Goal: Transaction & Acquisition: Download file/media

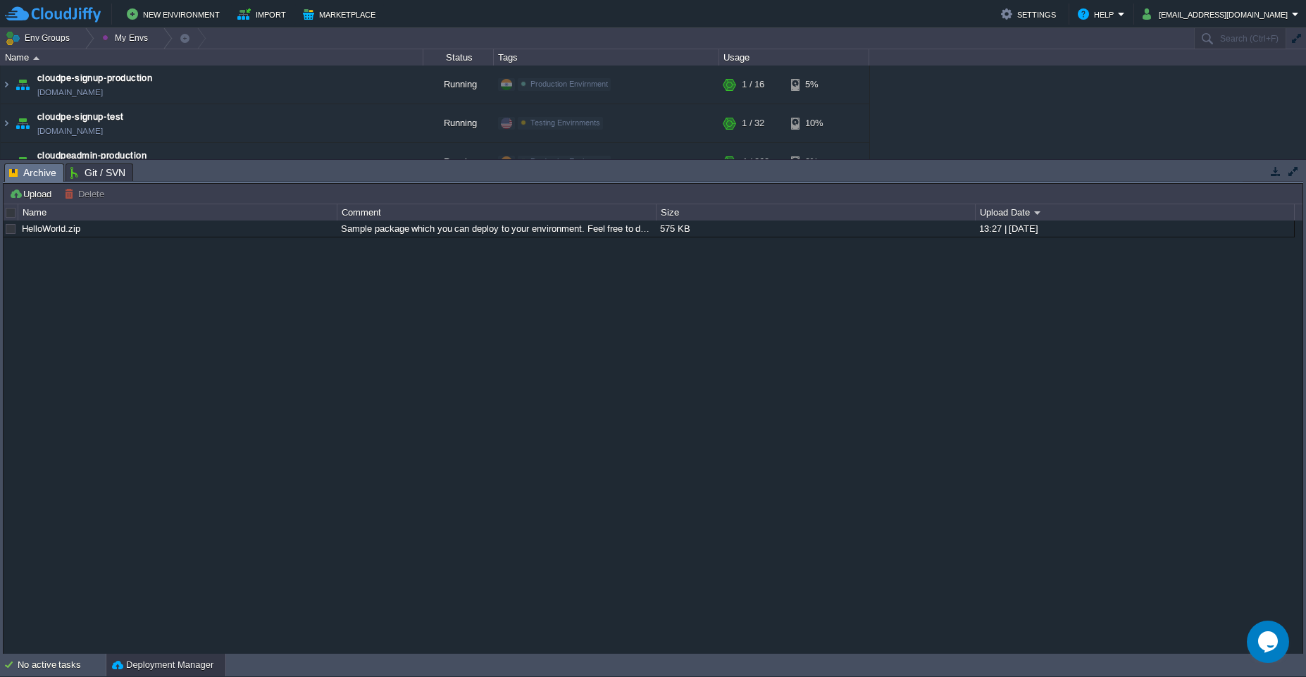
click at [1276, 169] on button "button" at bounding box center [1275, 171] width 13 height 13
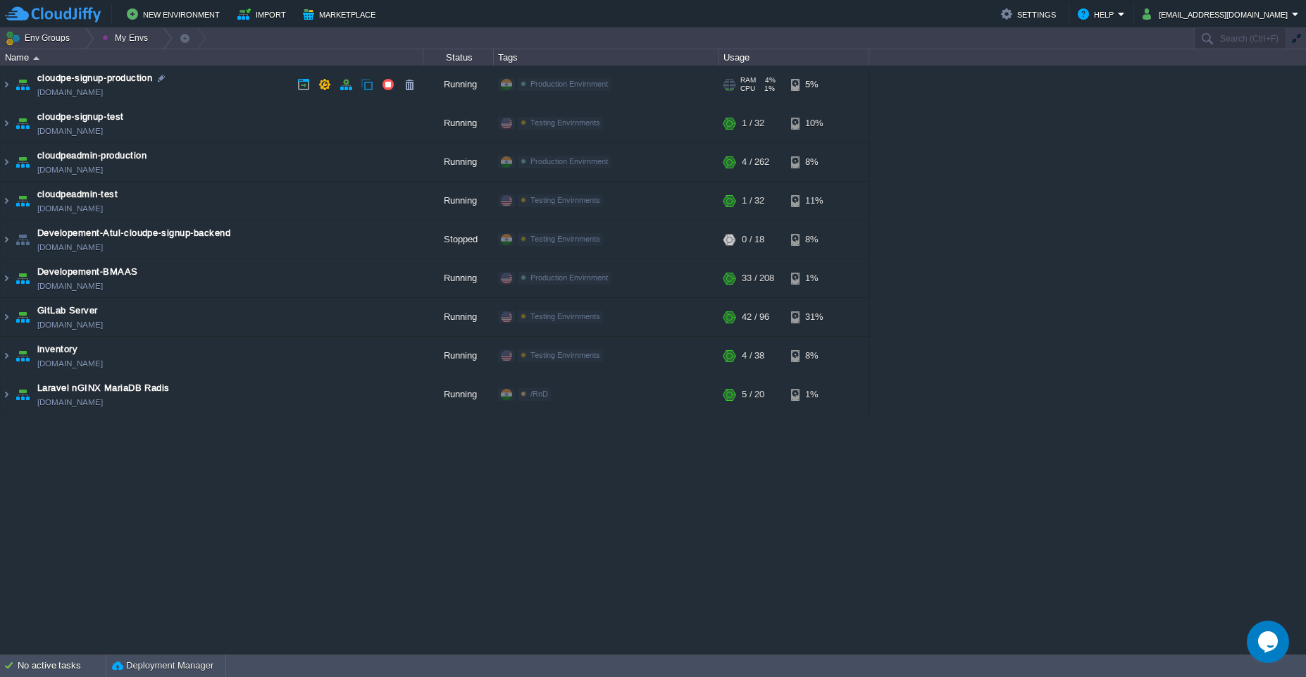
click at [251, 89] on td "cloudpe-signup-production [DOMAIN_NAME]" at bounding box center [212, 84] width 423 height 39
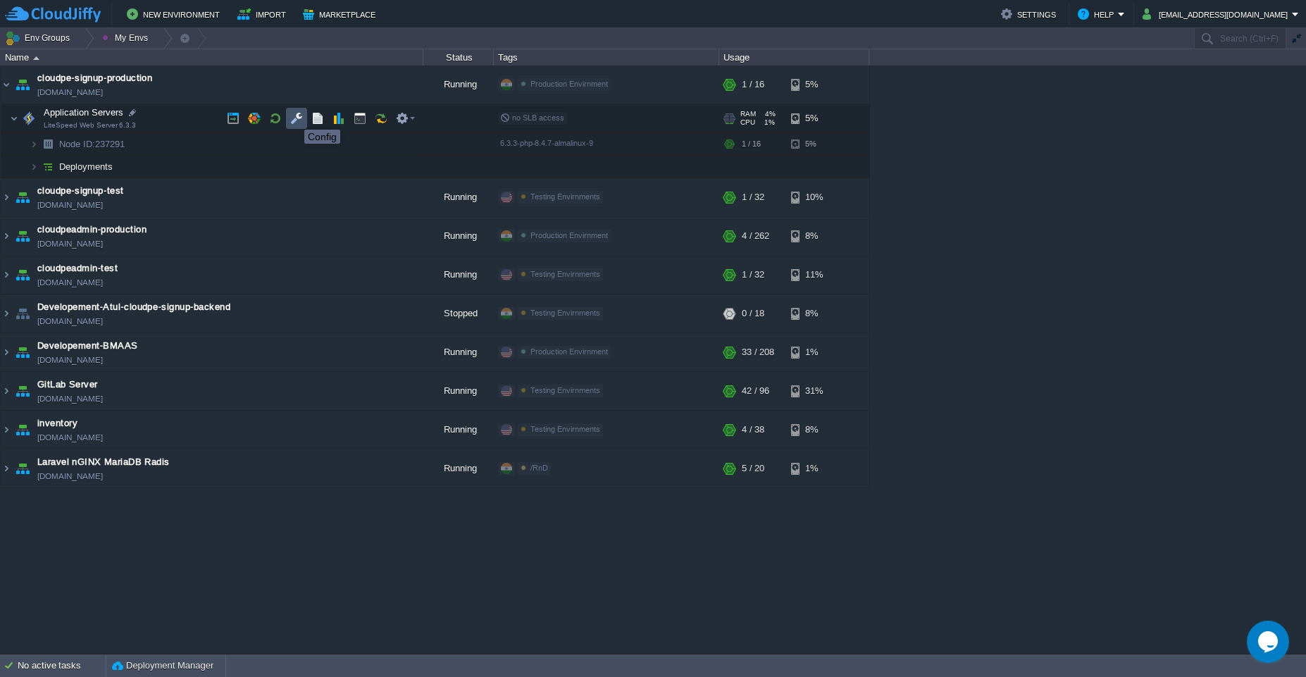
click at [294, 117] on button "button" at bounding box center [296, 118] width 13 height 13
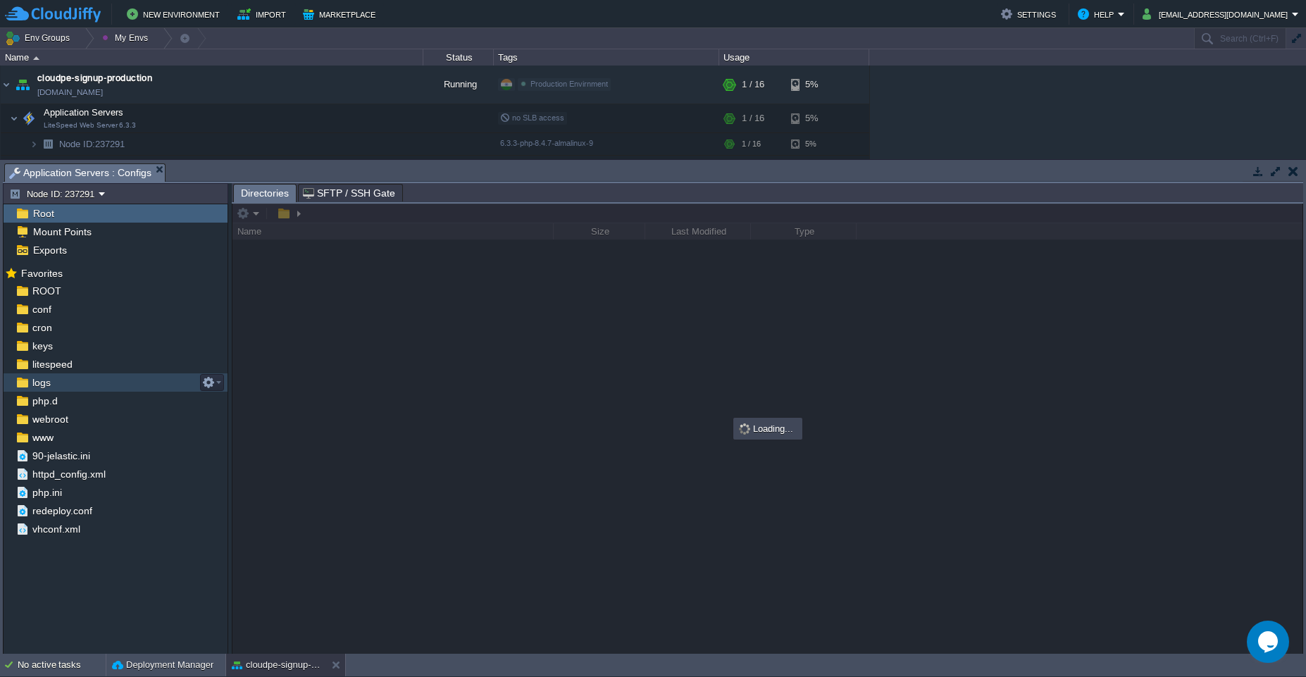
click at [37, 379] on span "logs" at bounding box center [41, 382] width 23 height 13
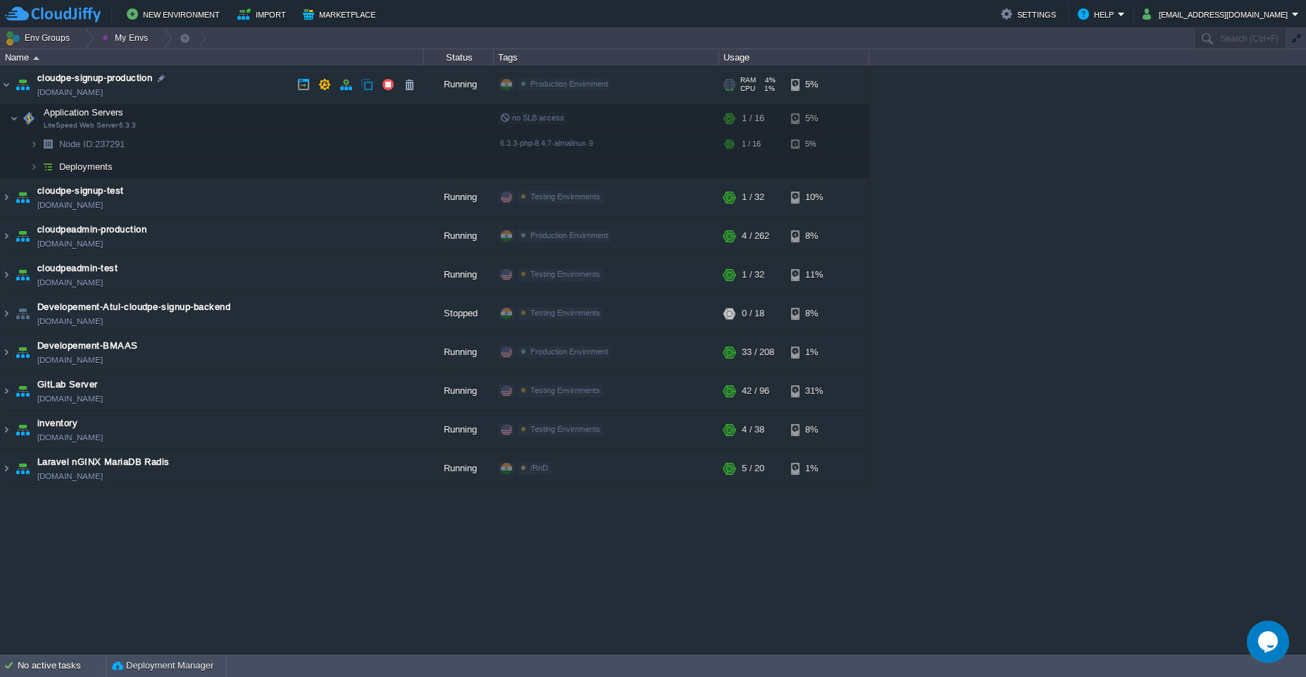
click at [182, 77] on td "cloudpe-signup-production [DOMAIN_NAME]" at bounding box center [212, 84] width 423 height 39
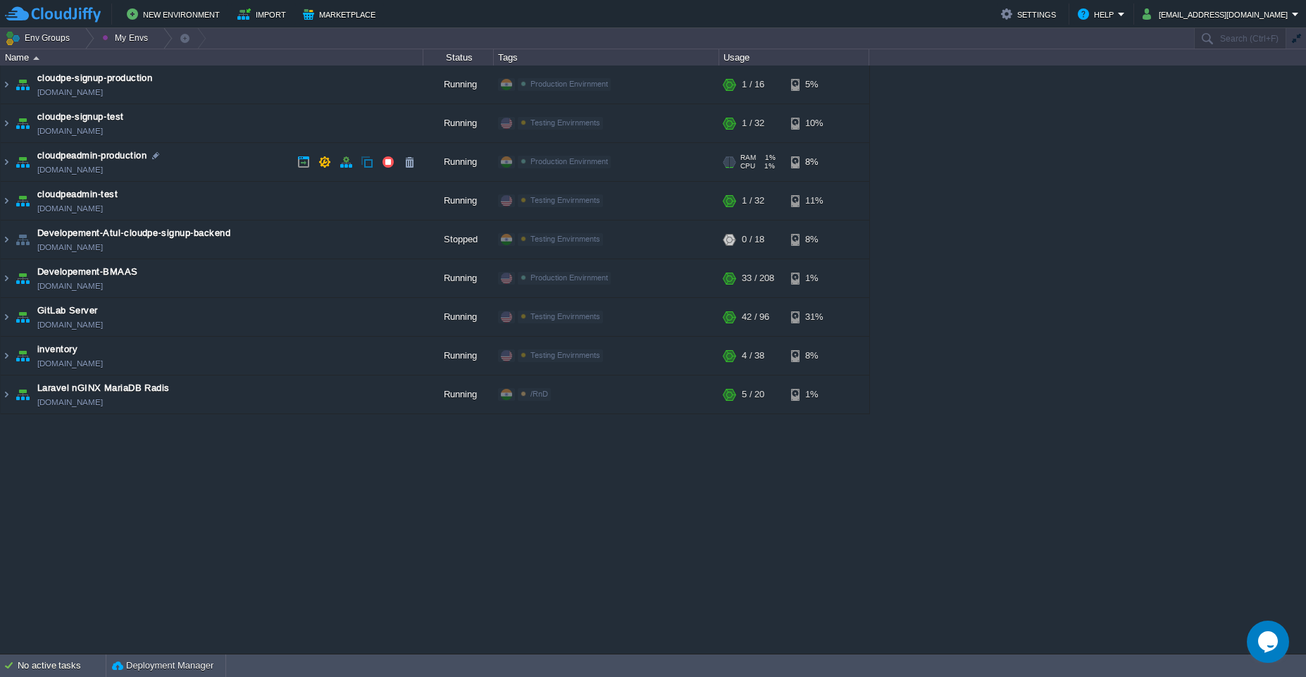
click at [215, 167] on td "cloudpeadmin-production [DOMAIN_NAME]" at bounding box center [212, 162] width 423 height 39
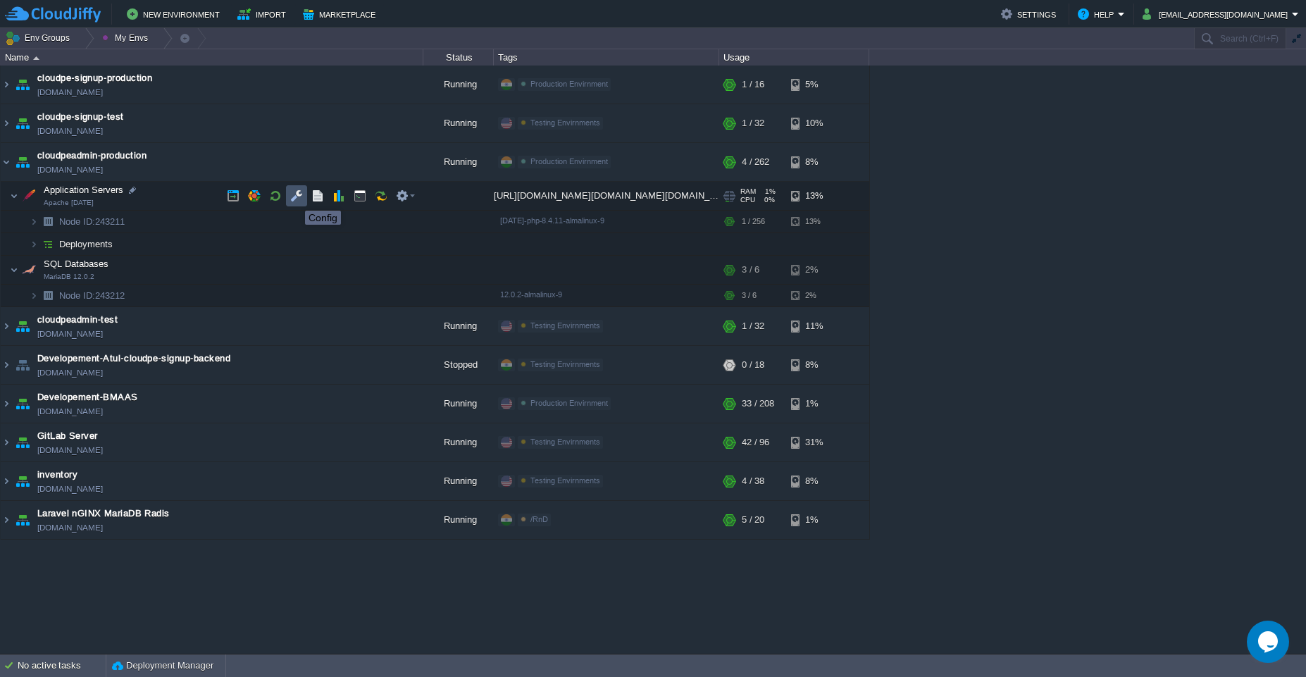
click at [294, 198] on button "button" at bounding box center [296, 195] width 13 height 13
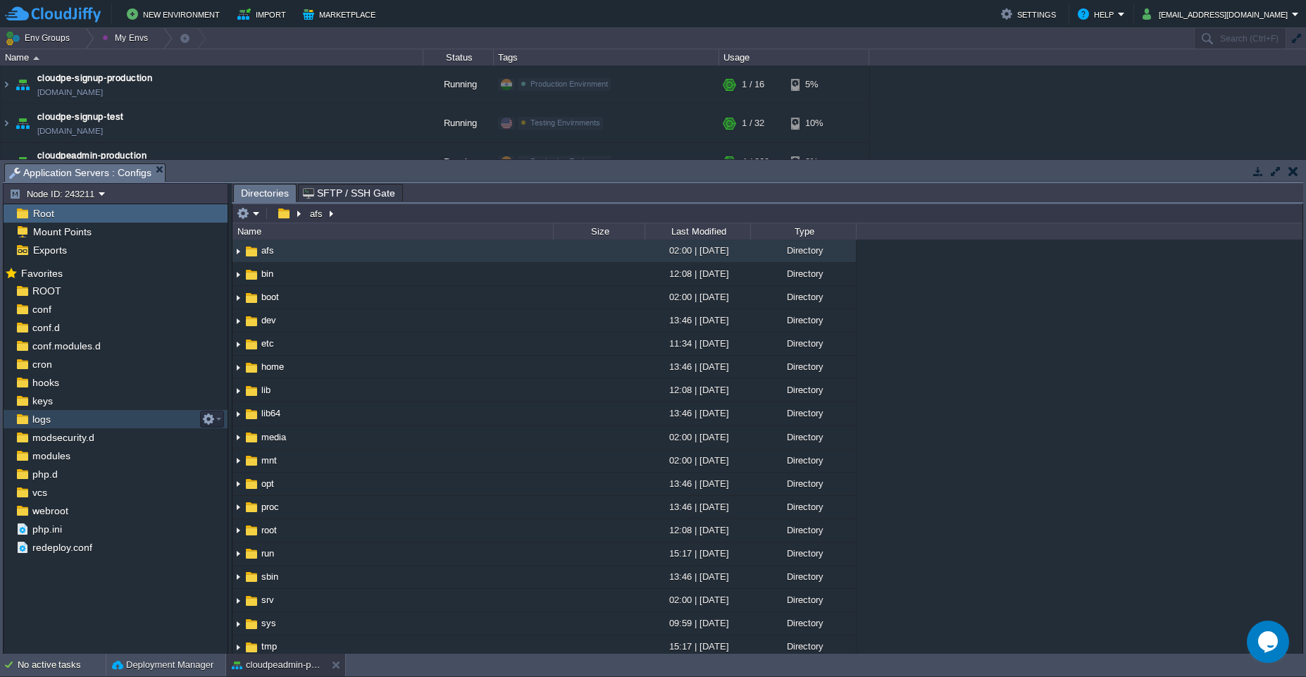
click at [50, 420] on span "logs" at bounding box center [41, 419] width 23 height 13
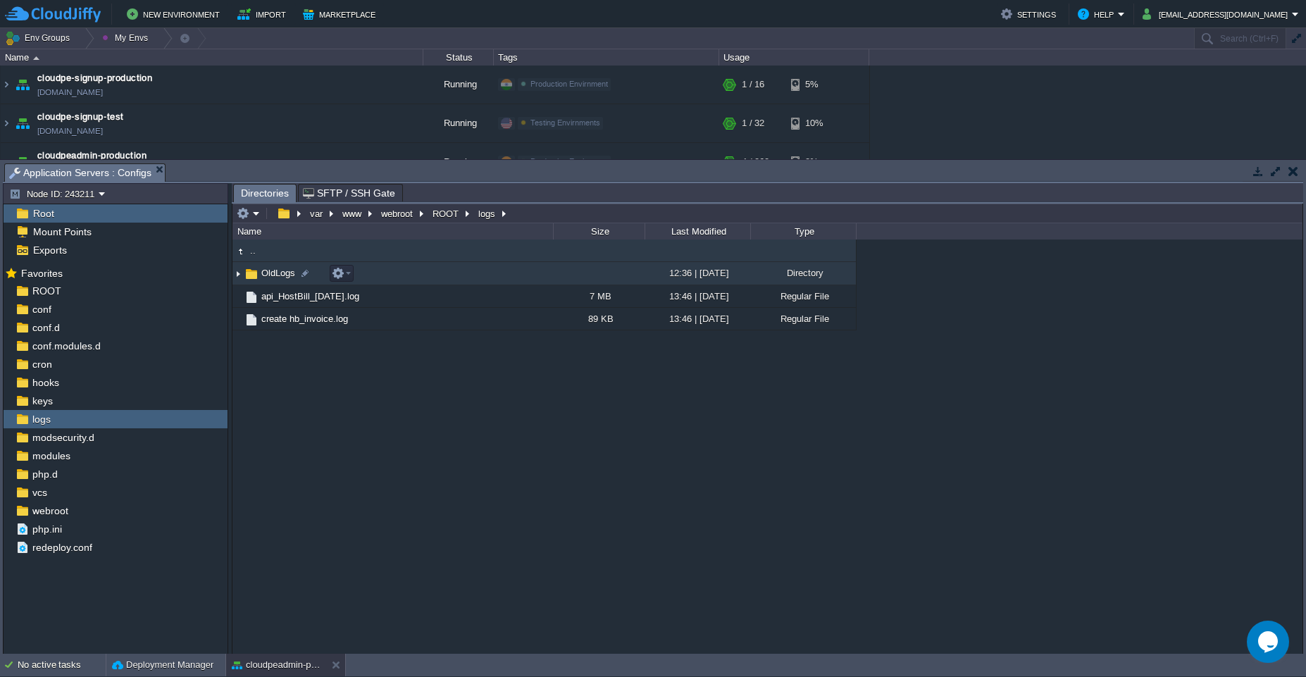
click at [431, 278] on td "OldLogs" at bounding box center [392, 273] width 320 height 23
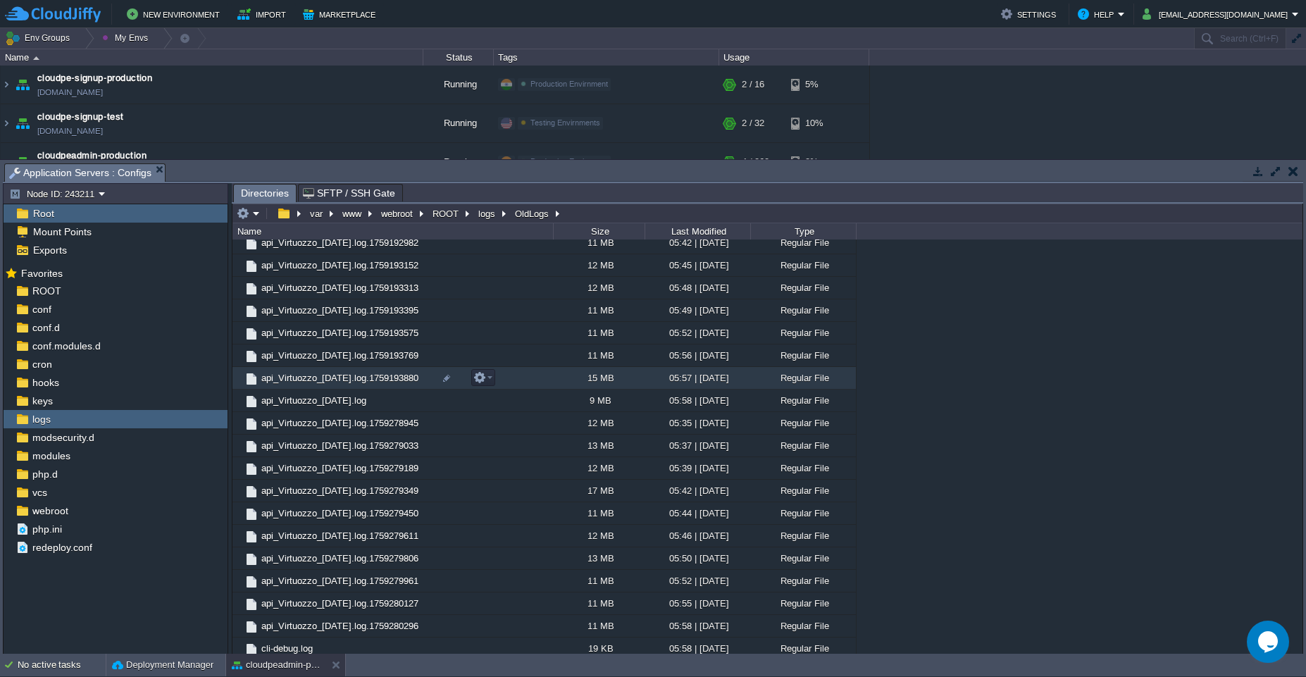
scroll to position [9471, 0]
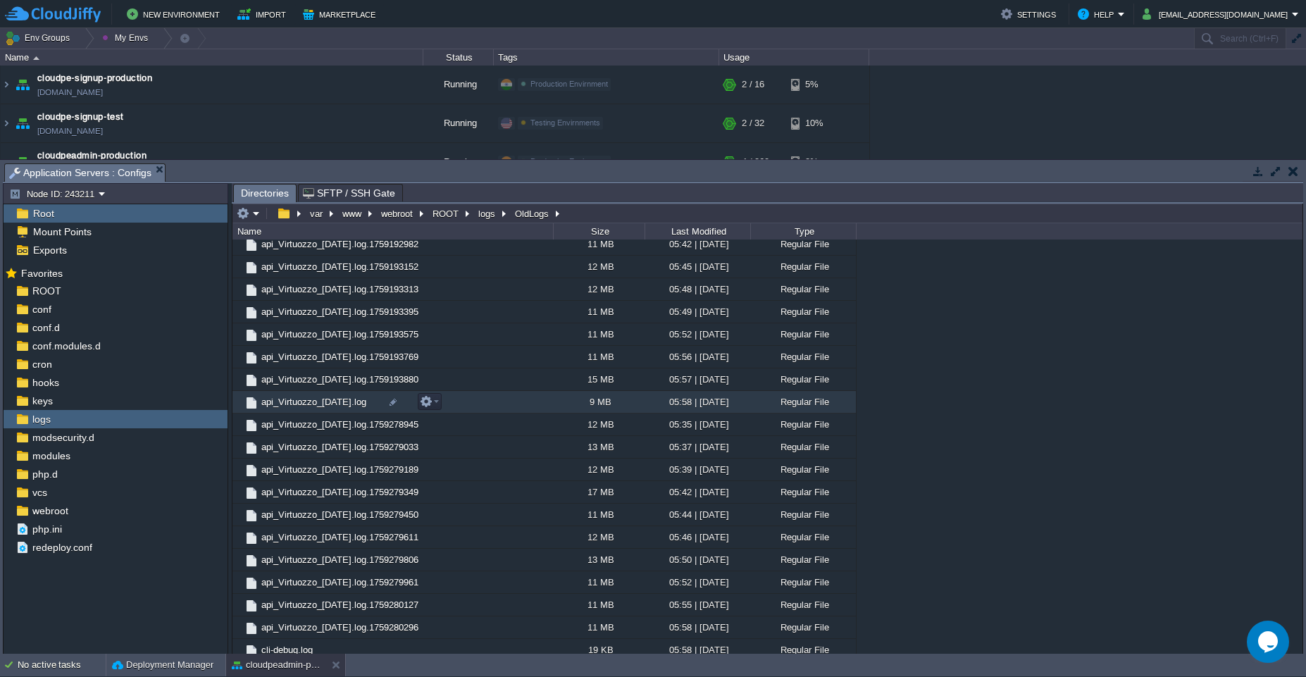
click at [527, 403] on td "api_Virtuozzo_[DATE].log" at bounding box center [392, 402] width 320 height 23
click at [256, 189] on span "Directories" at bounding box center [265, 193] width 48 height 18
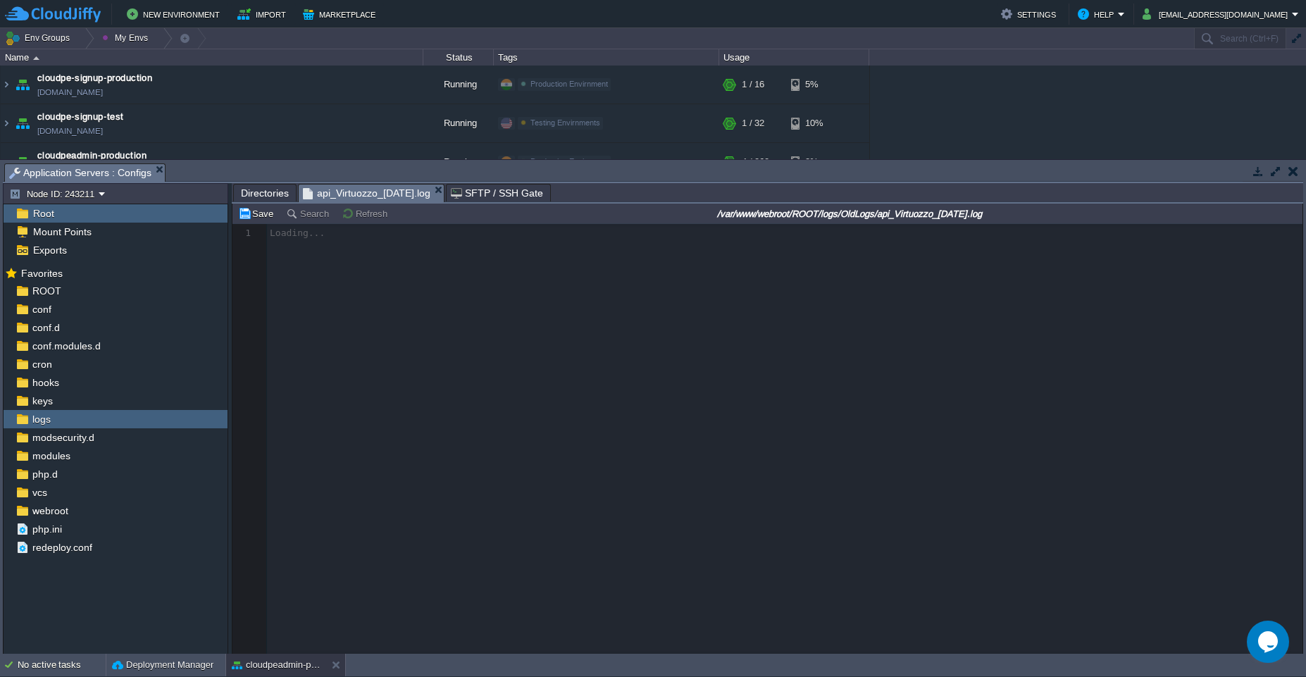
click at [343, 196] on span "api_Virtuozzo_[DATE].log" at bounding box center [366, 193] width 127 height 18
click at [258, 192] on span "Directories" at bounding box center [265, 192] width 48 height 17
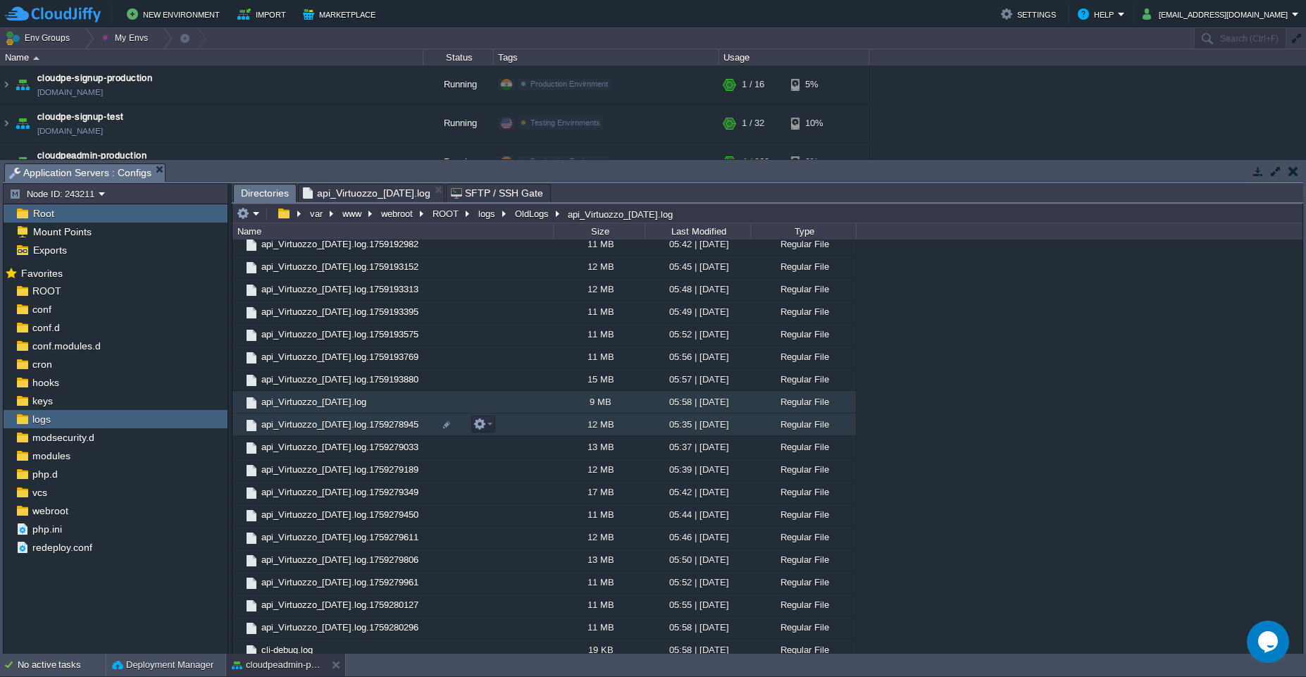
click at [509, 427] on td "api_Virtuozzo_[DATE].log.1759278945" at bounding box center [392, 424] width 320 height 23
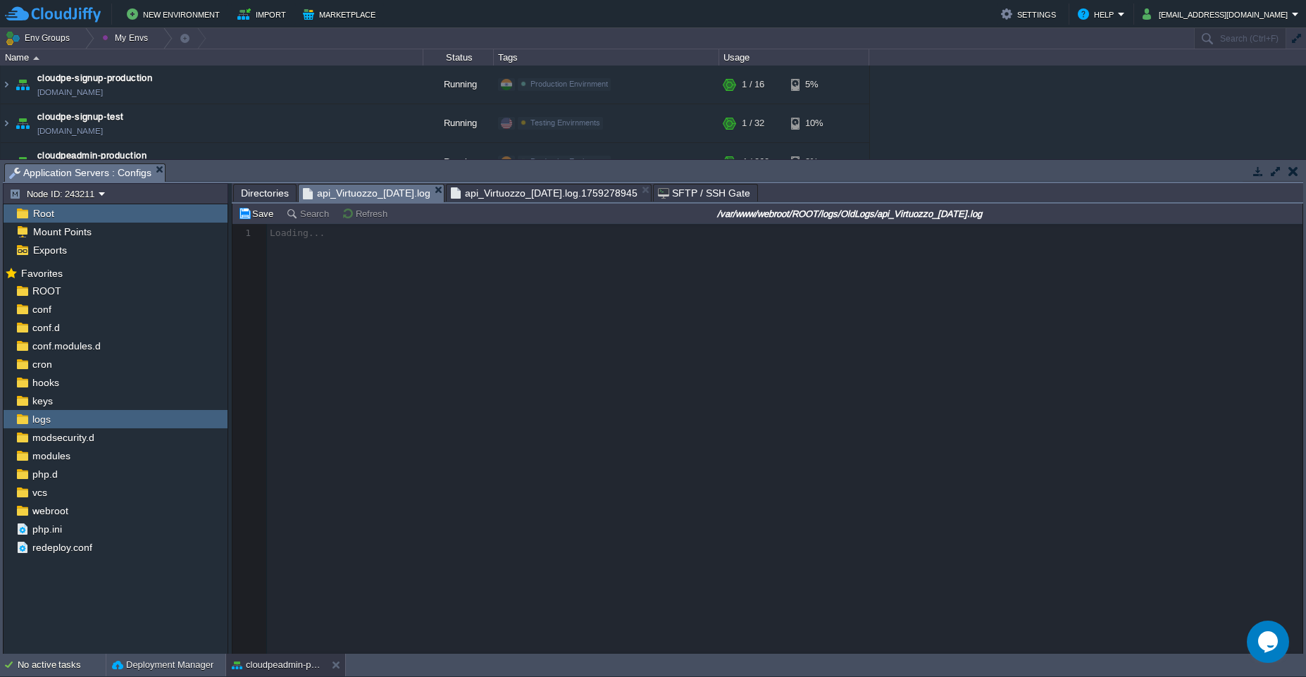
click at [367, 193] on span "api_Virtuozzo_[DATE].log" at bounding box center [366, 193] width 127 height 18
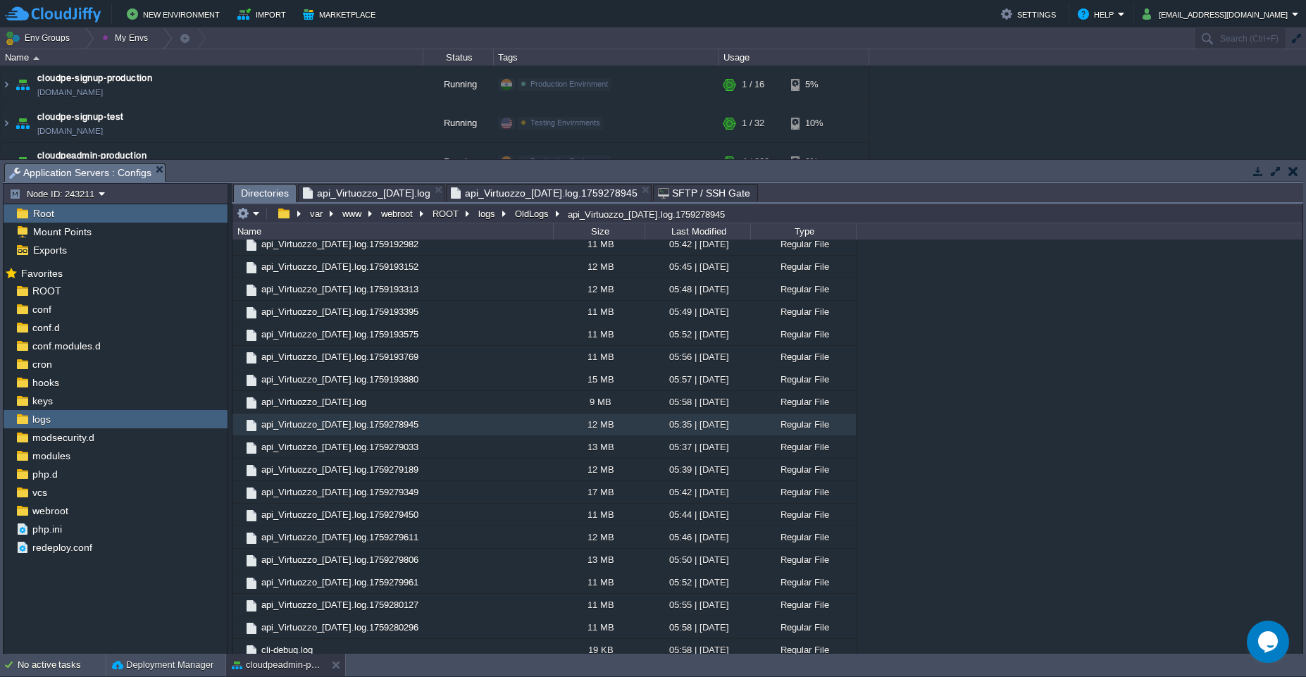
click at [269, 194] on span "Directories" at bounding box center [265, 193] width 48 height 18
click at [517, 189] on span "api_Virtuozzo_[DATE].log.1759278945" at bounding box center [544, 192] width 187 height 17
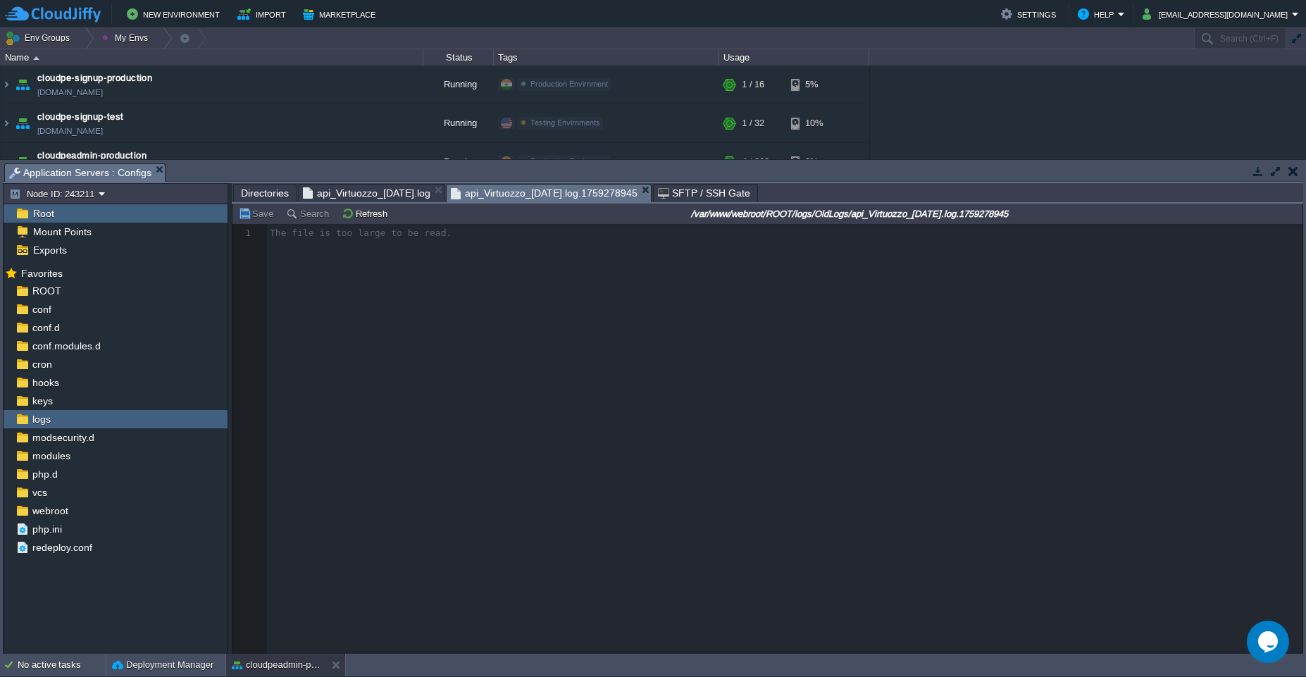
click at [387, 187] on span "api_Virtuozzo_[DATE].log" at bounding box center [366, 192] width 127 height 17
click at [410, 187] on span "api_Virtuozzo_[DATE].log" at bounding box center [366, 192] width 127 height 17
click at [256, 194] on span "Directories" at bounding box center [265, 192] width 48 height 17
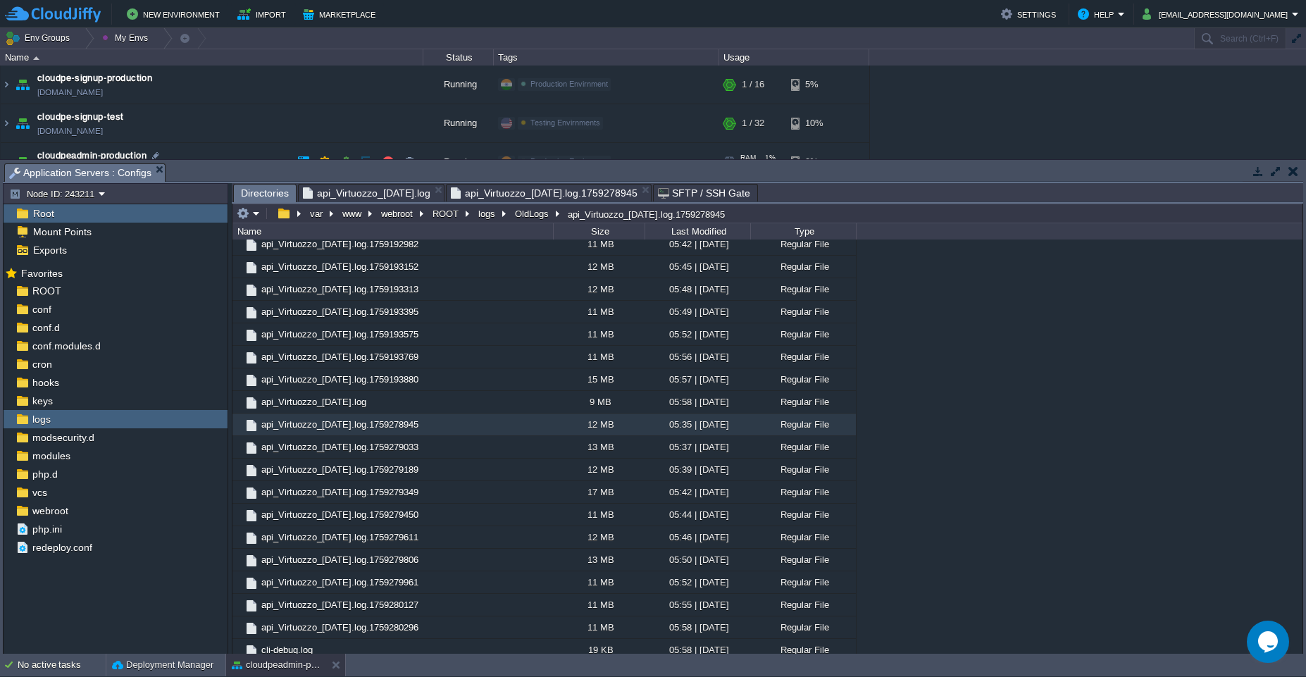
scroll to position [0, 0]
click at [488, 427] on em at bounding box center [482, 424] width 19 height 13
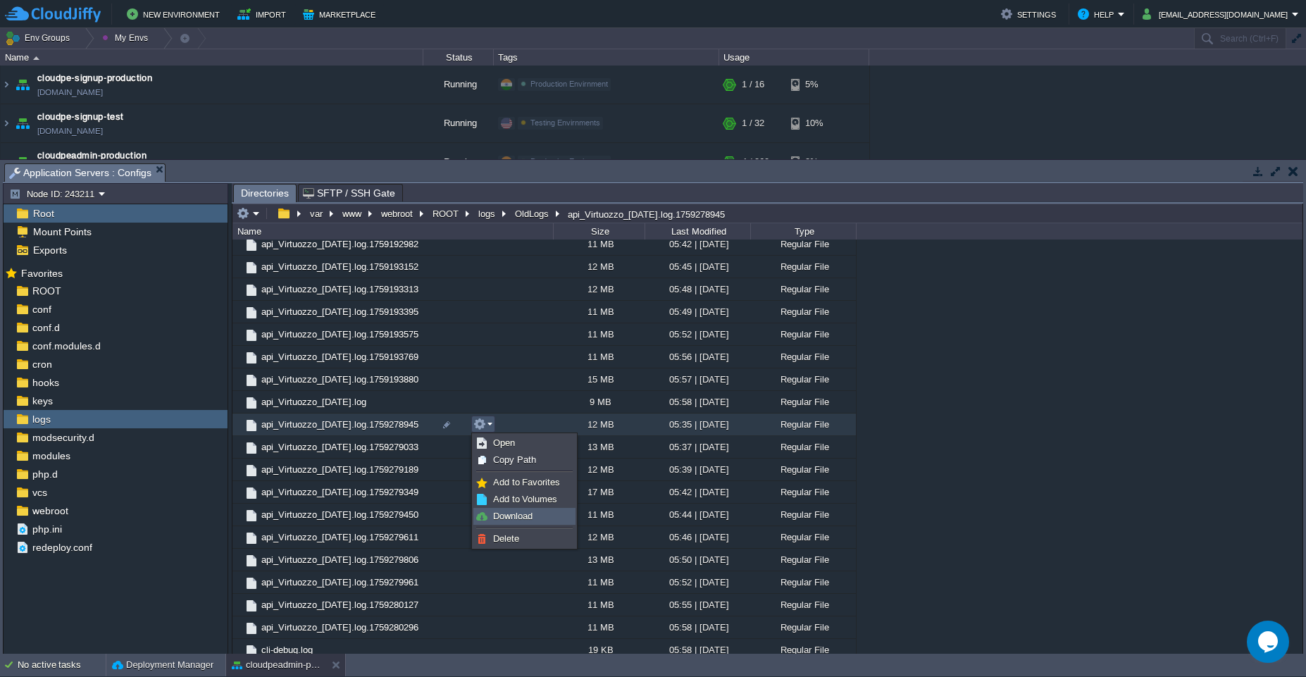
click at [512, 515] on span "Download" at bounding box center [512, 516] width 39 height 11
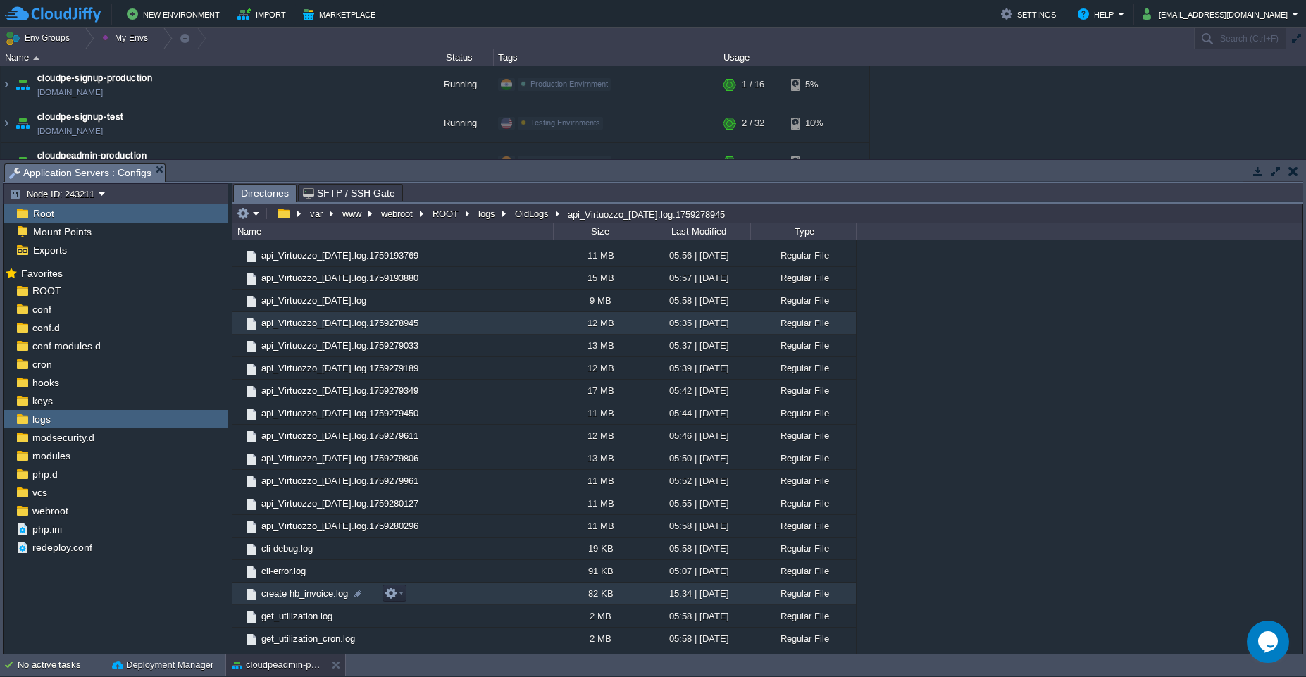
scroll to position [9575, 0]
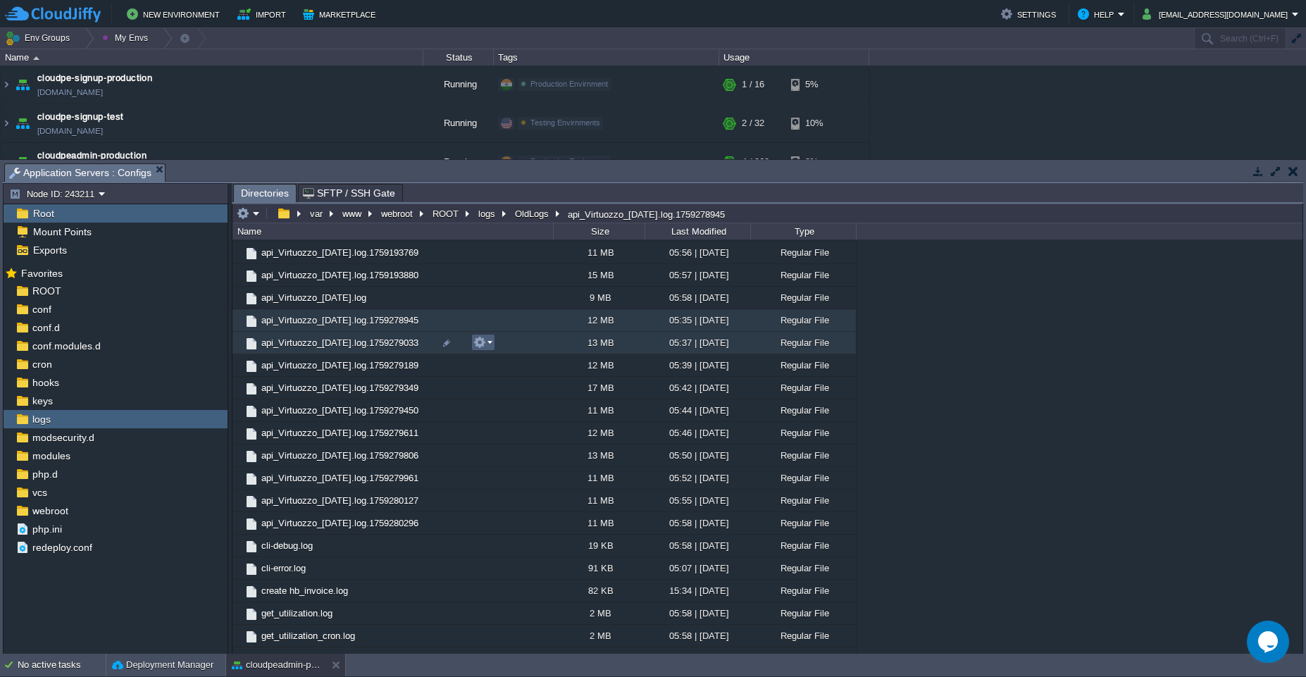
click at [487, 342] on em at bounding box center [482, 342] width 19 height 13
click at [477, 323] on div ".. api_HostBill_[DATE].log 3 MB 05:07 | [DATE] Regular File api_HostBill_[DATE]…" at bounding box center [767, 446] width 1070 height 414
click at [448, 319] on div at bounding box center [446, 320] width 13 height 13
click at [490, 344] on em at bounding box center [482, 342] width 19 height 13
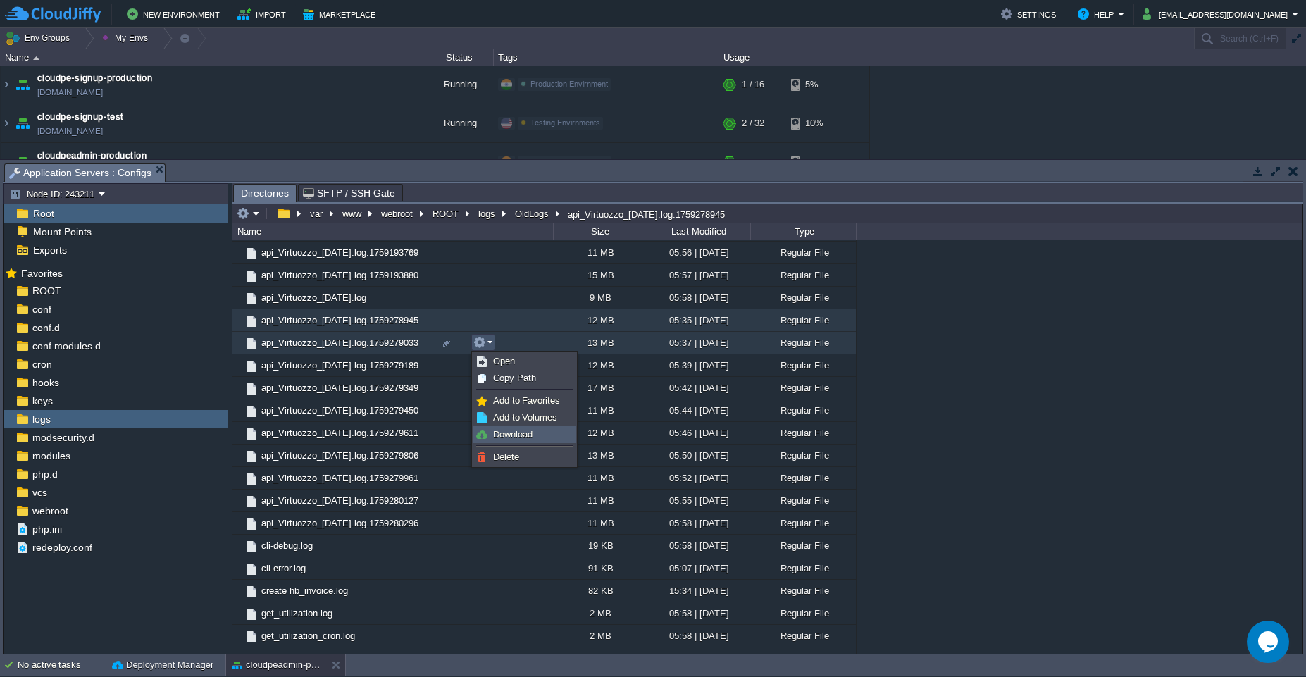
click at [506, 437] on span "Download" at bounding box center [512, 434] width 39 height 11
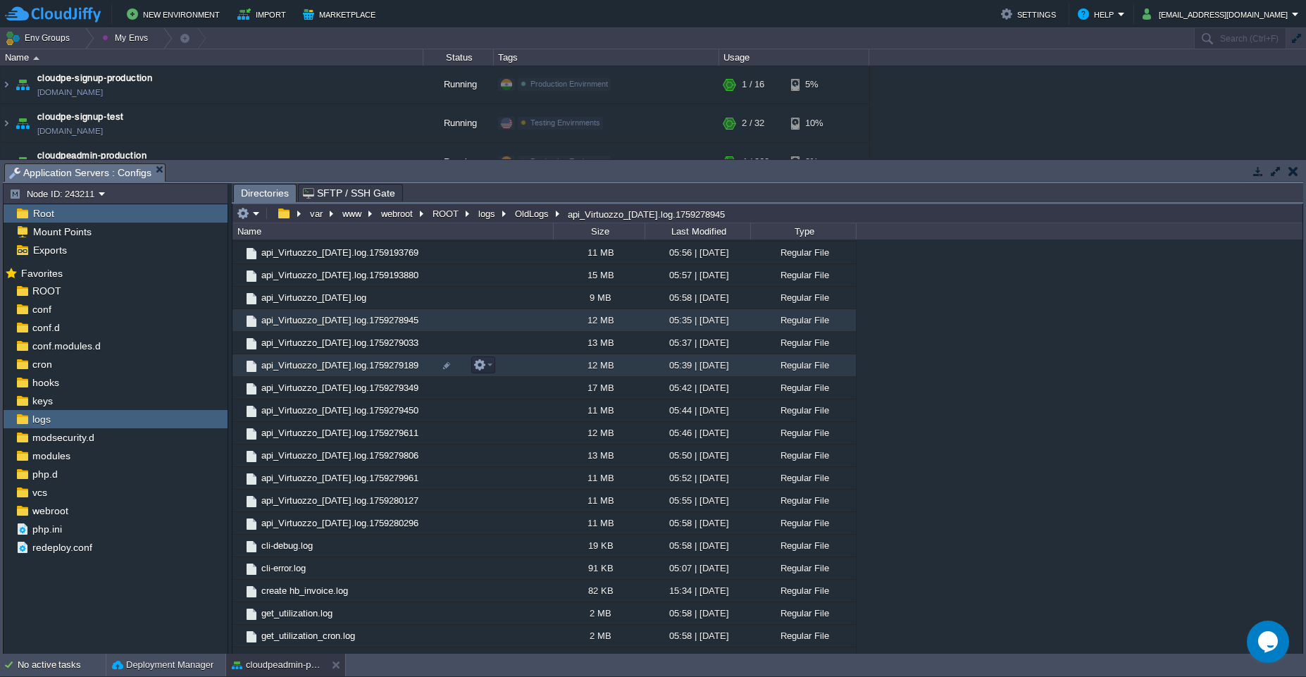
click at [538, 368] on td "api_Virtuozzo_[DATE].log.1759279189" at bounding box center [392, 365] width 320 height 23
click at [487, 365] on em at bounding box center [482, 364] width 19 height 13
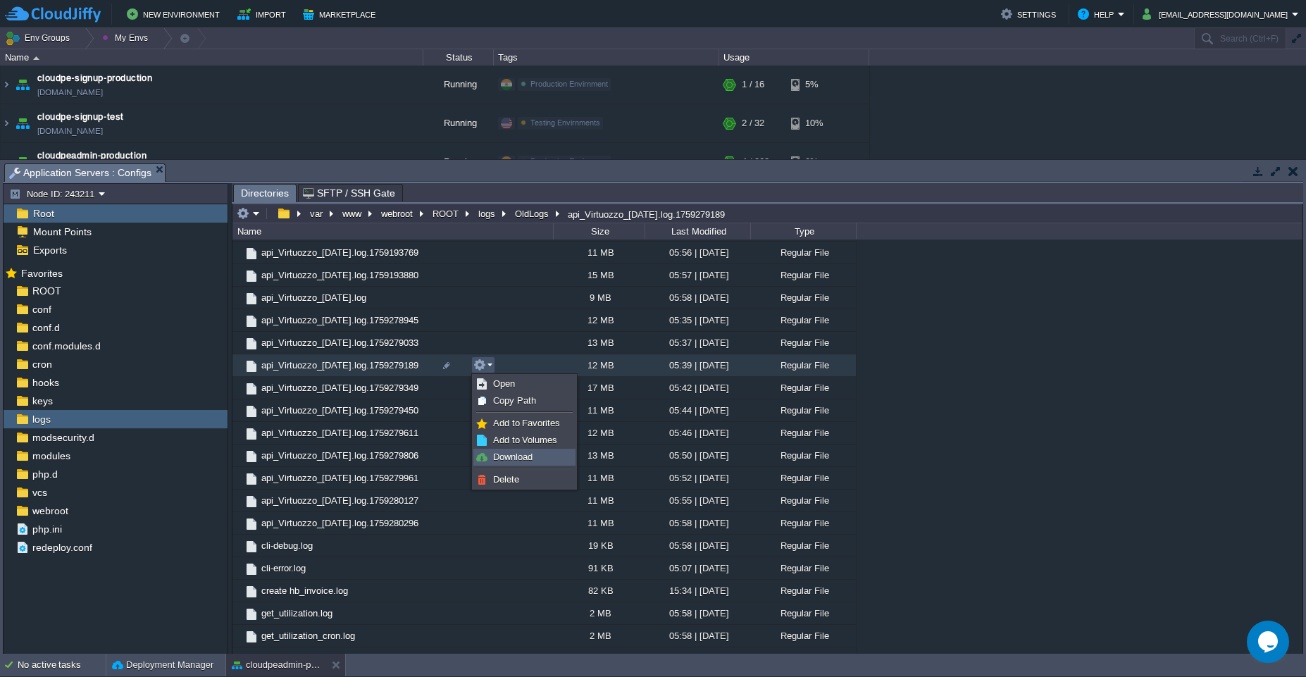
click at [492, 457] on link "Download" at bounding box center [524, 456] width 101 height 15
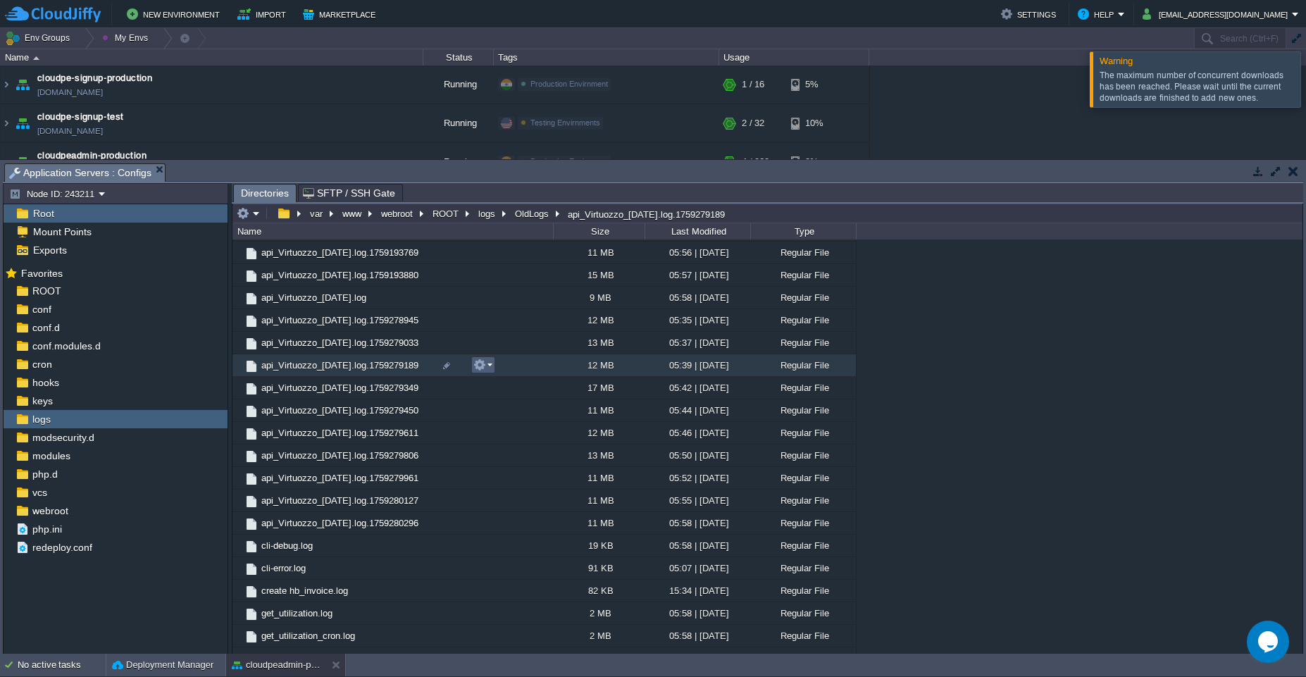
click at [488, 364] on em at bounding box center [482, 364] width 19 height 13
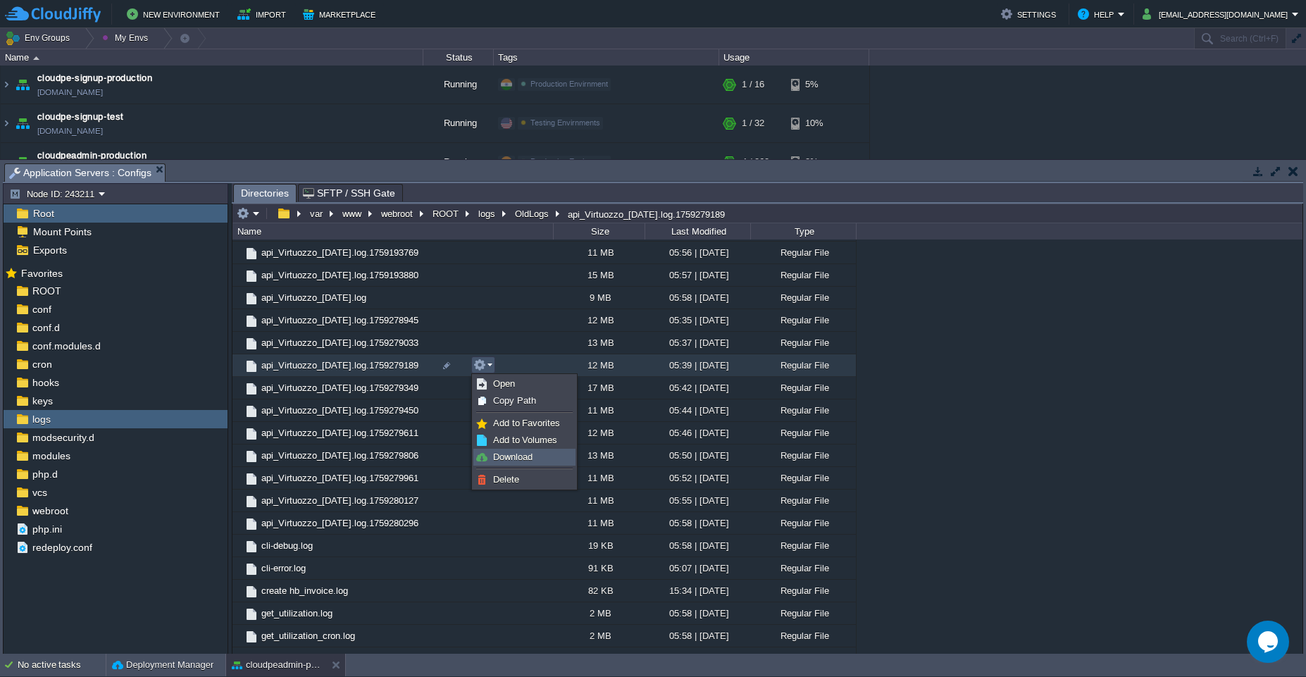
click at [495, 464] on link "Download" at bounding box center [524, 456] width 101 height 15
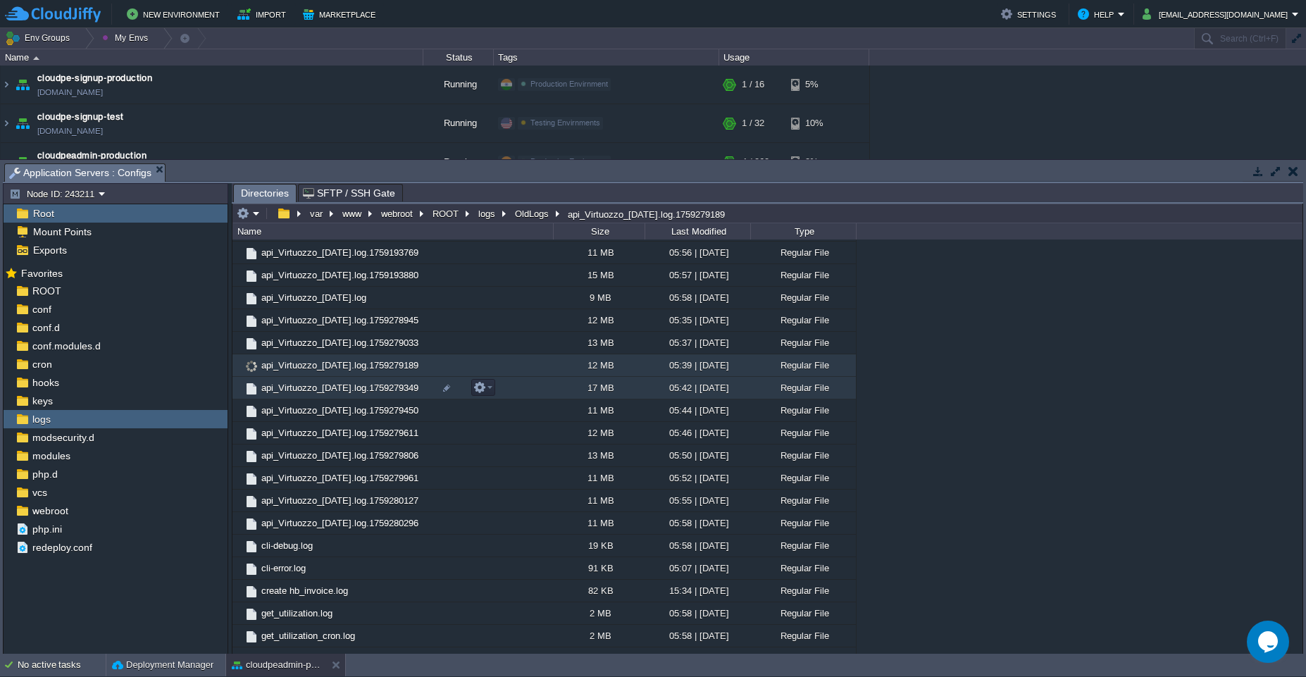
click at [532, 386] on td "api_Virtuozzo_[DATE].log.1759279349" at bounding box center [392, 388] width 320 height 23
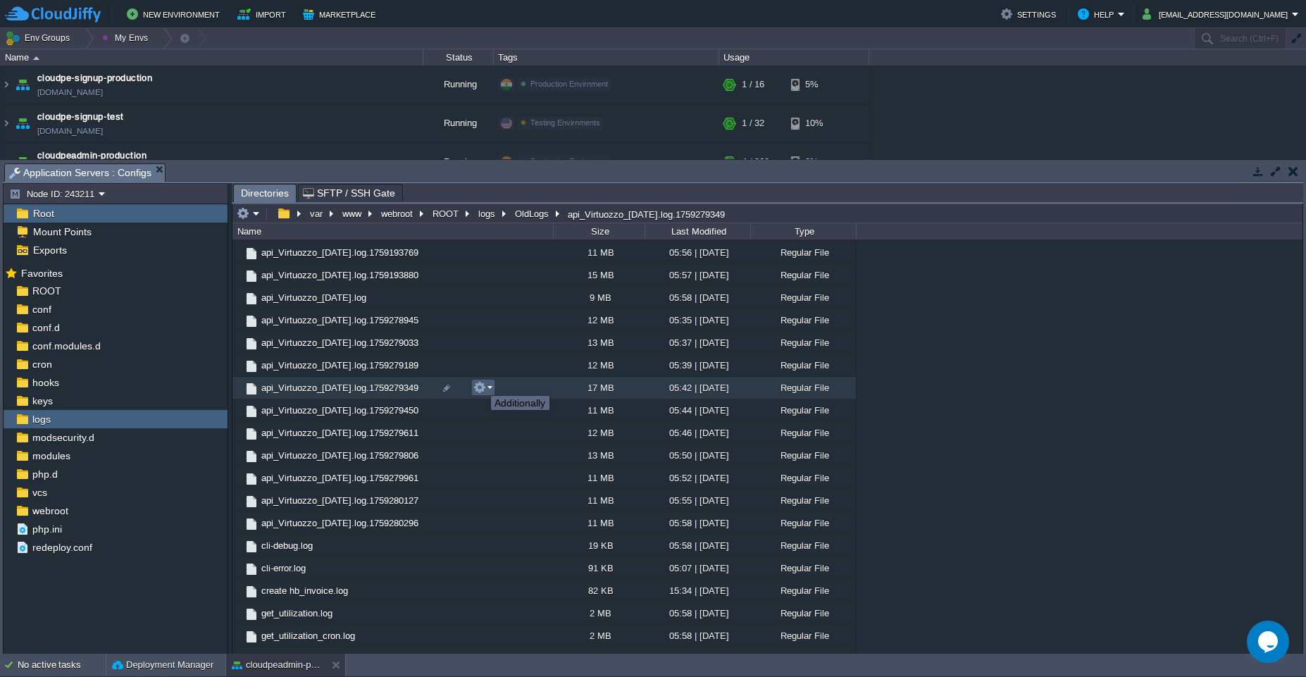
click at [481, 384] on button "button" at bounding box center [479, 387] width 13 height 13
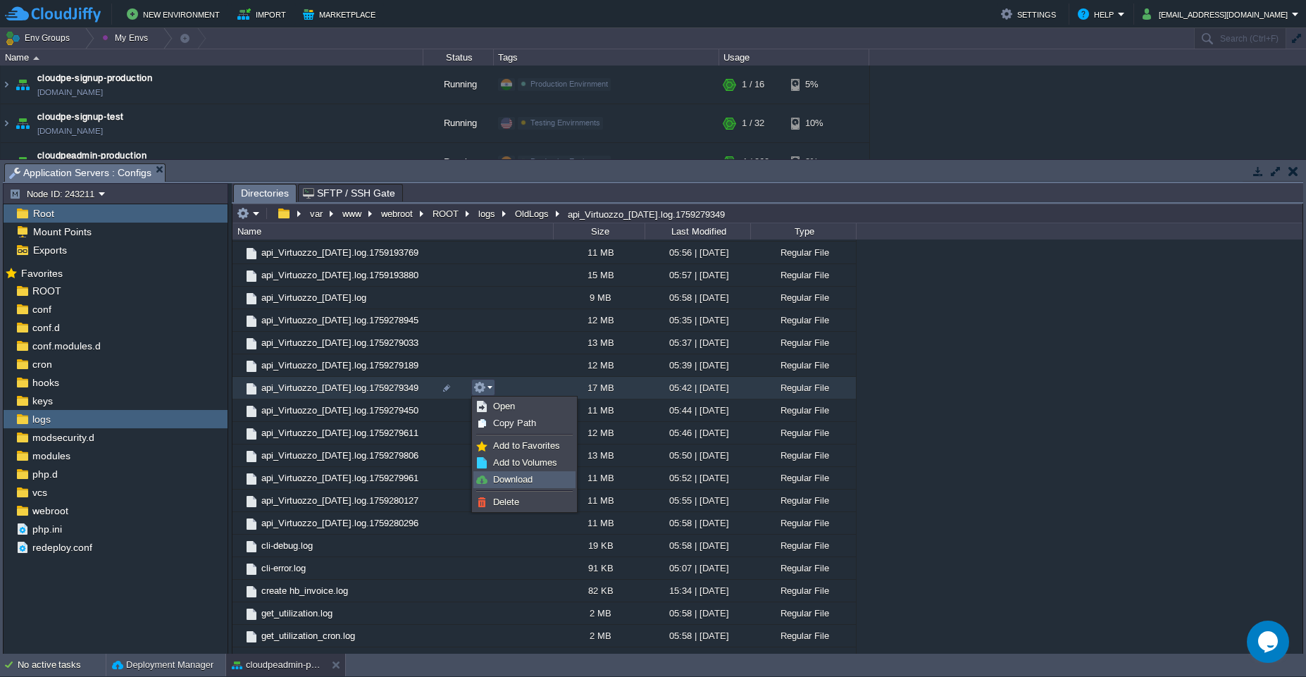
click at [485, 474] on img at bounding box center [481, 479] width 11 height 11
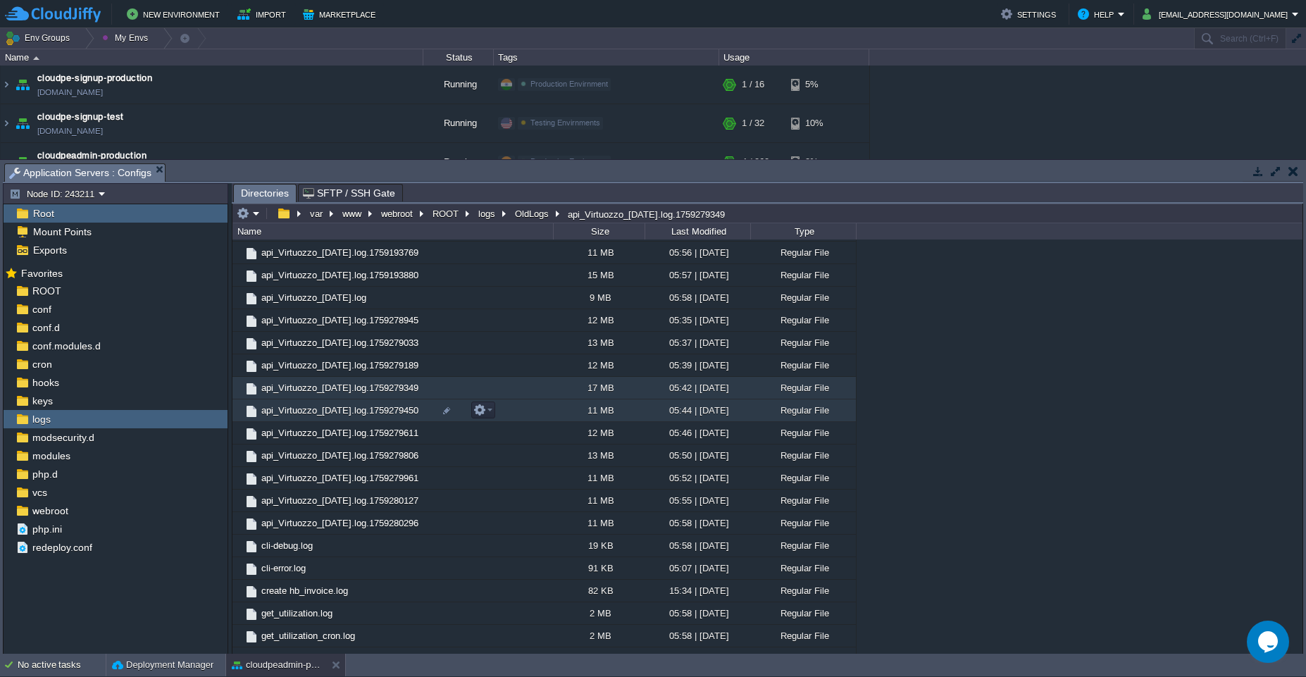
click at [509, 411] on td "api_Virtuozzo_[DATE].log.1759279450" at bounding box center [392, 410] width 320 height 23
click at [492, 411] on em at bounding box center [482, 409] width 19 height 13
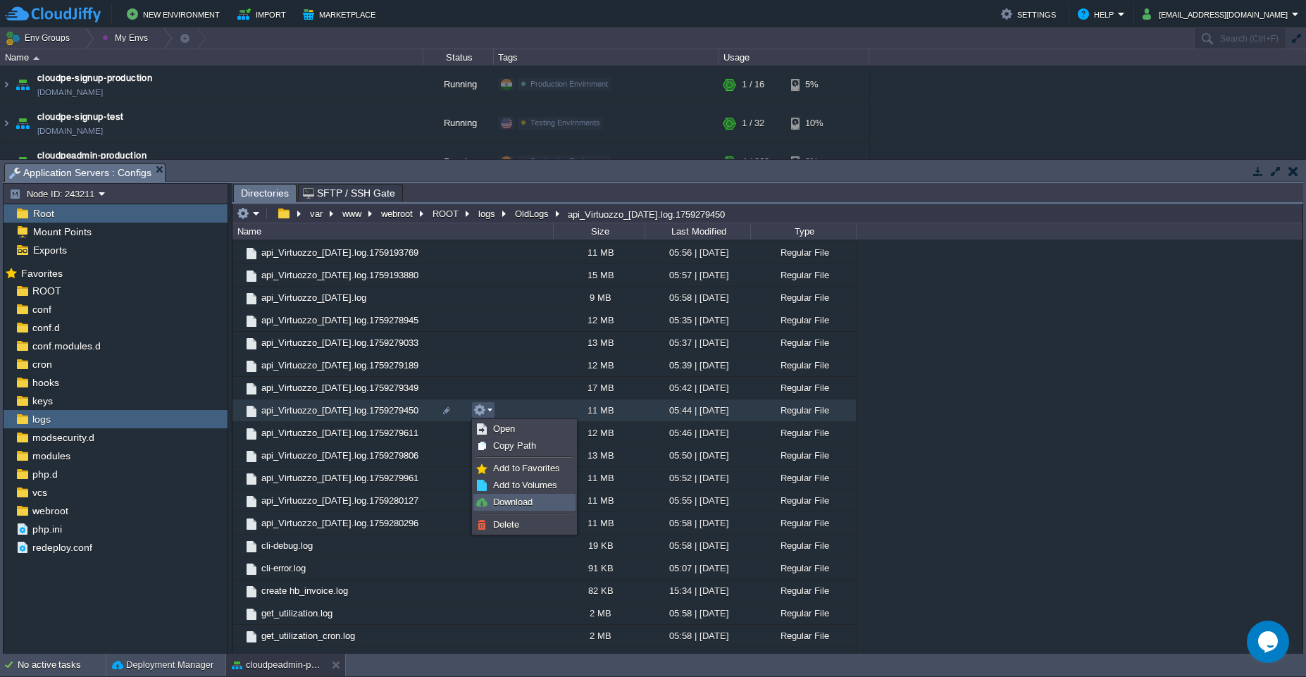
click at [508, 501] on span "Download" at bounding box center [512, 501] width 39 height 11
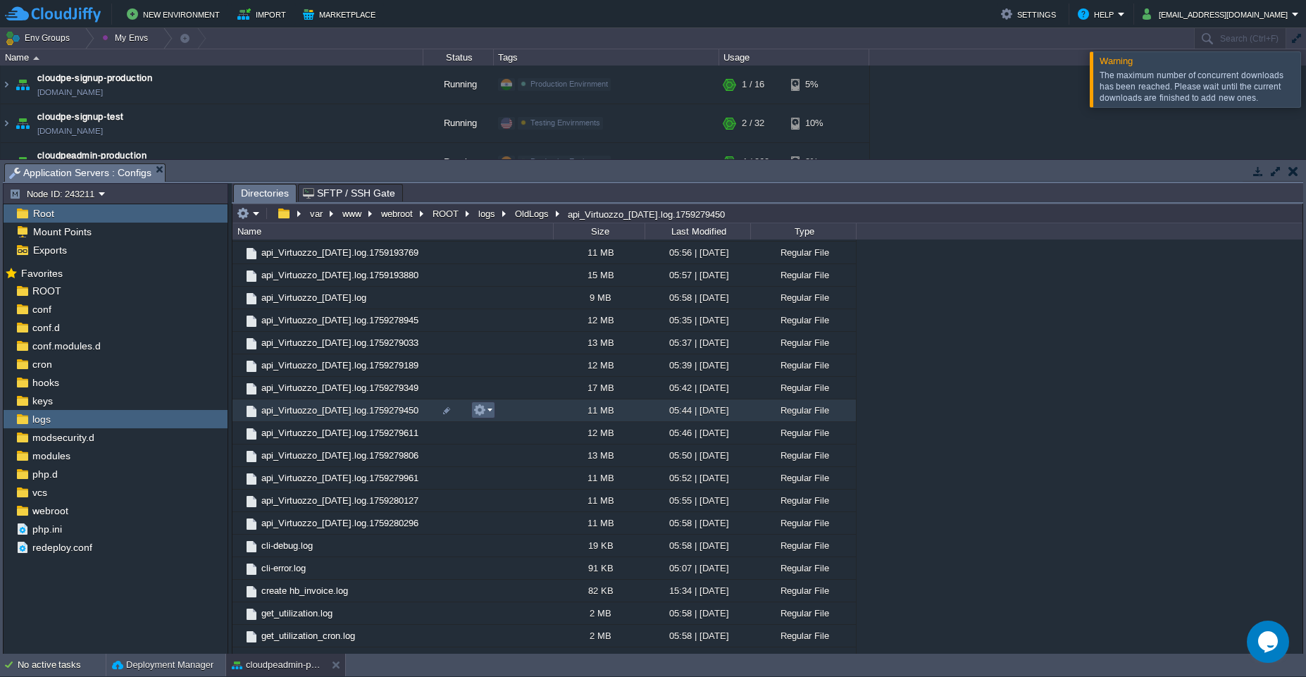
click at [488, 411] on em at bounding box center [482, 409] width 19 height 13
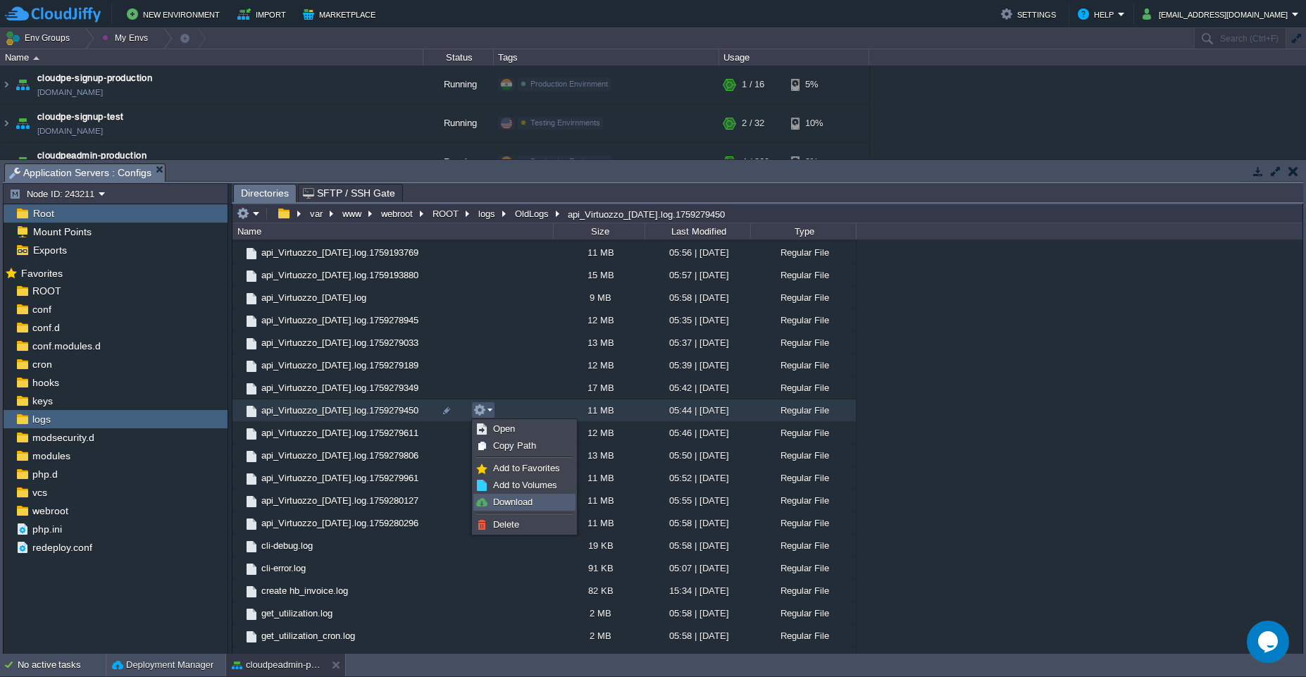
click at [505, 505] on span "Download" at bounding box center [512, 501] width 39 height 11
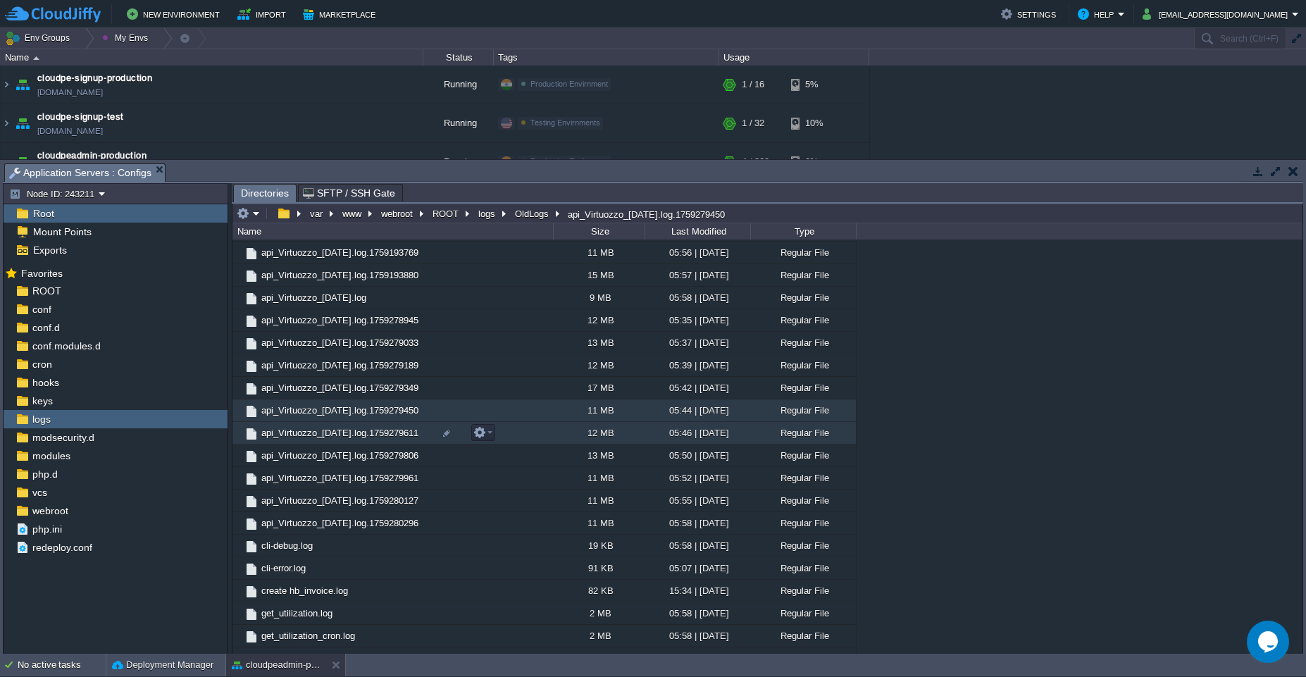
click at [514, 433] on td "api_Virtuozzo_[DATE].log.1759279611" at bounding box center [392, 433] width 320 height 23
click at [487, 431] on em at bounding box center [482, 432] width 19 height 13
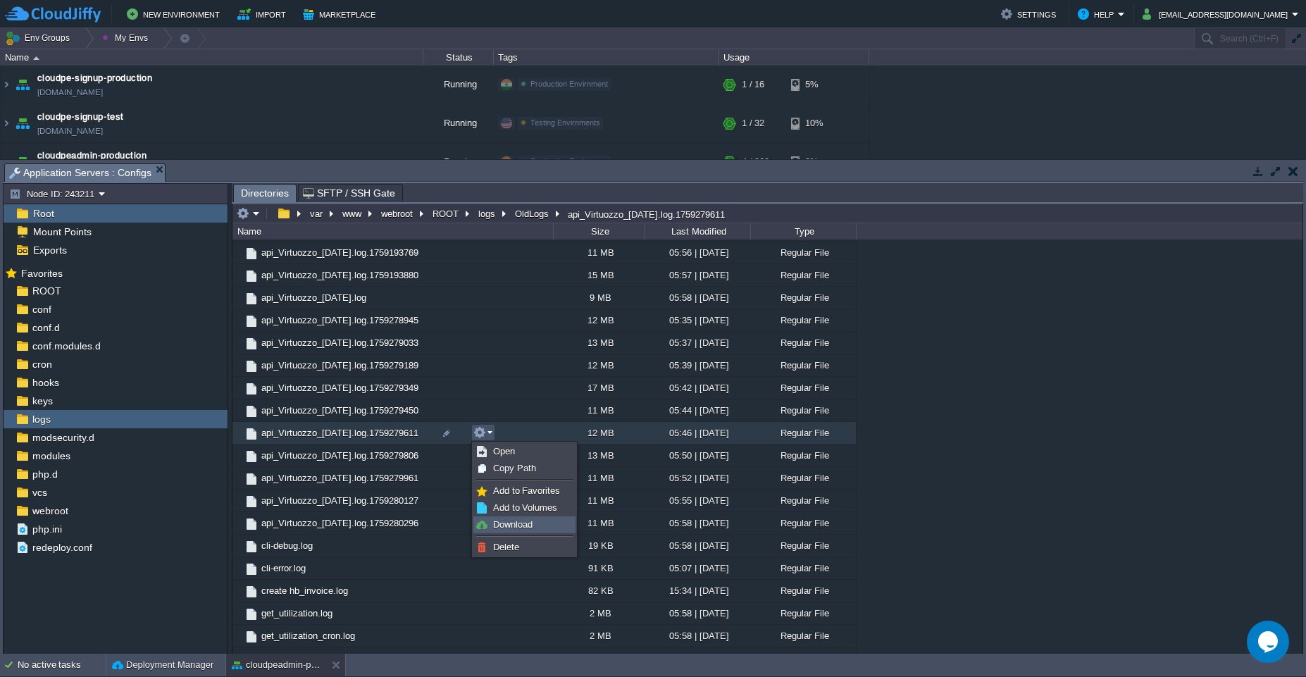
click at [507, 523] on span "Download" at bounding box center [512, 524] width 39 height 11
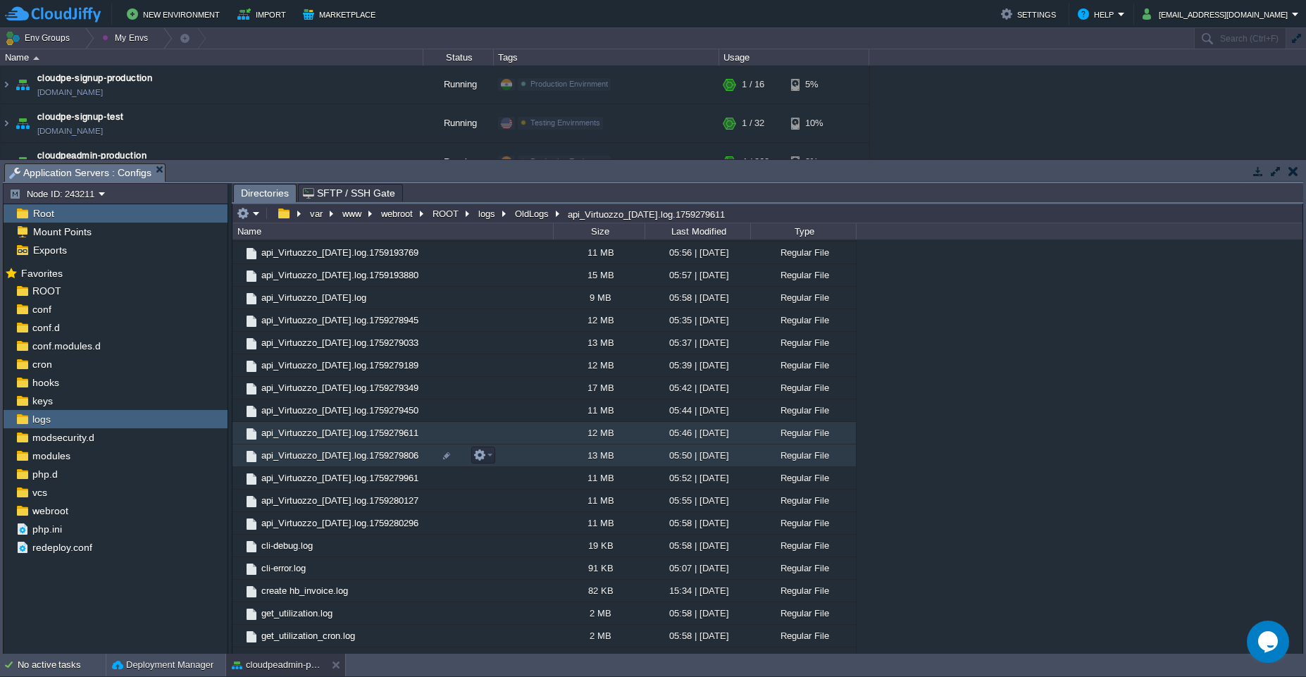
click at [521, 461] on td "api_Virtuozzo_[DATE].log.1759279806" at bounding box center [392, 455] width 320 height 23
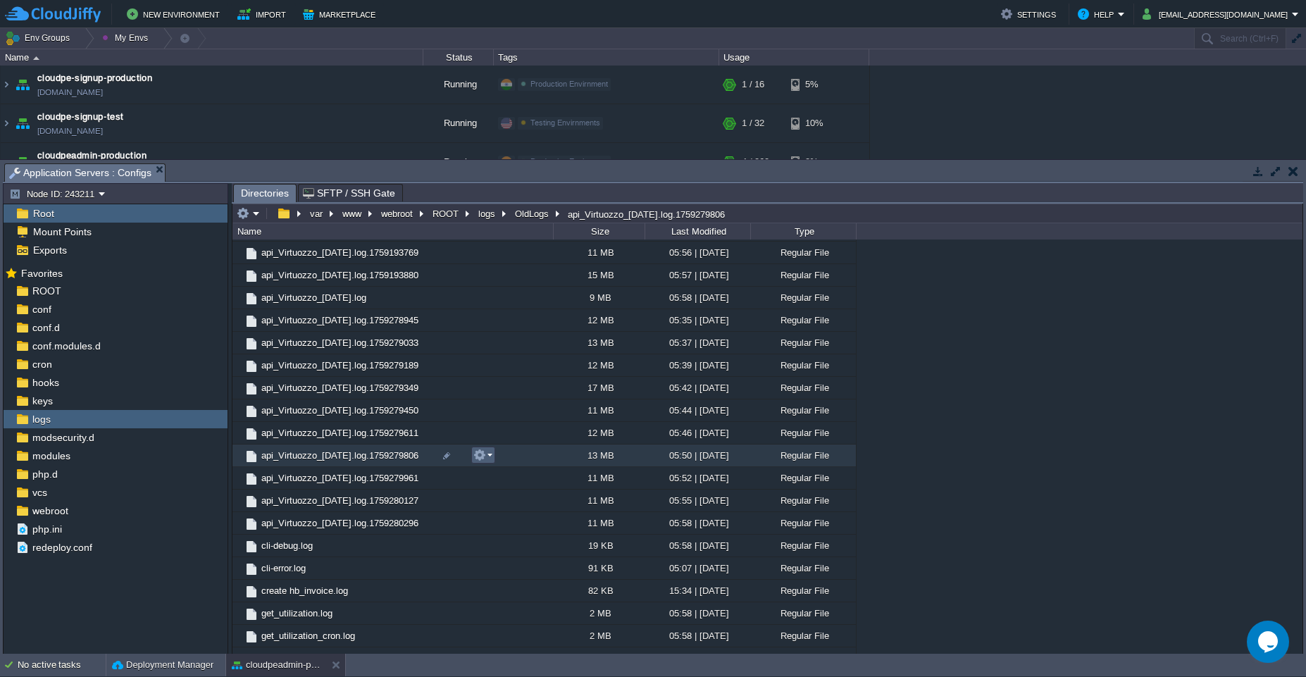
click at [487, 456] on em at bounding box center [482, 455] width 19 height 13
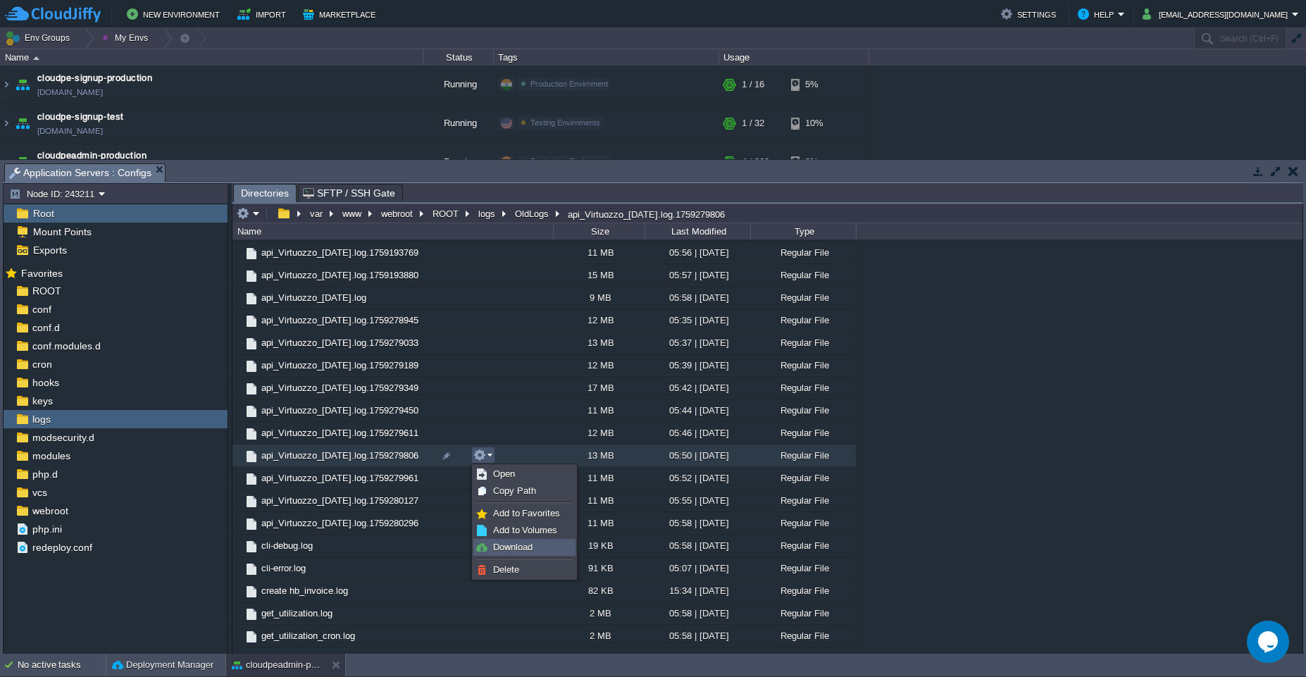
click at [494, 549] on span "Download" at bounding box center [512, 547] width 39 height 11
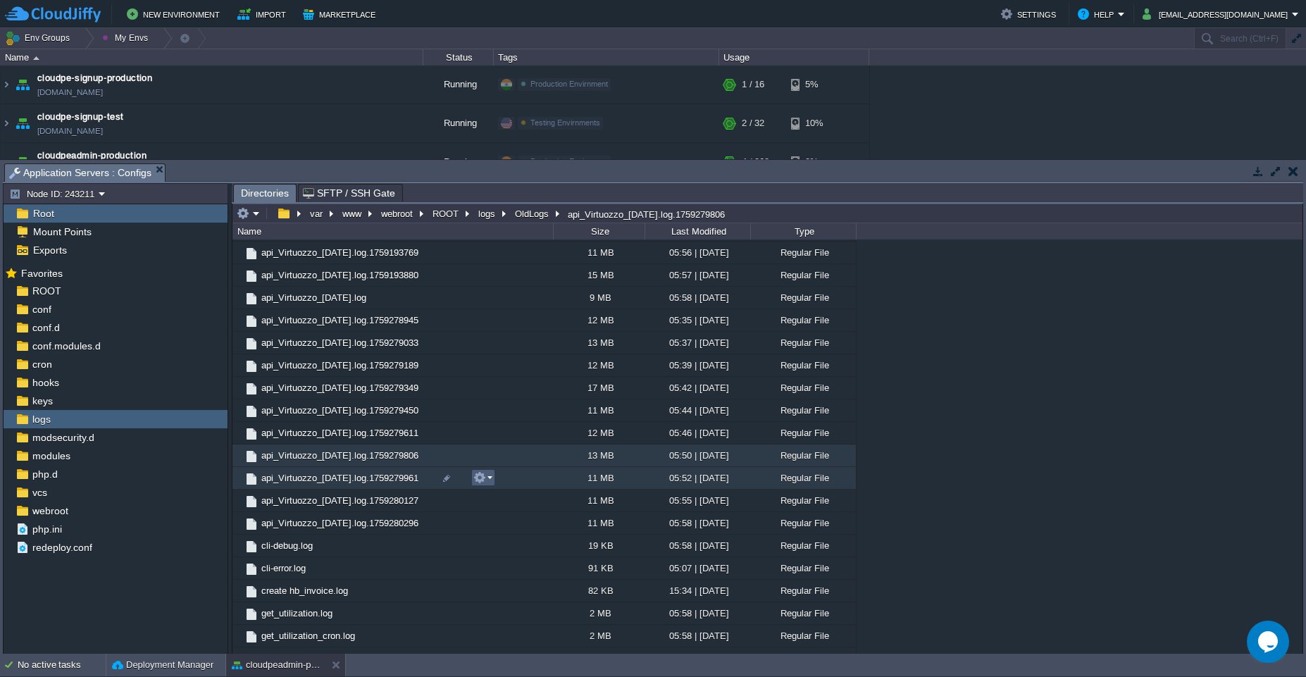
click at [487, 477] on em at bounding box center [482, 477] width 19 height 13
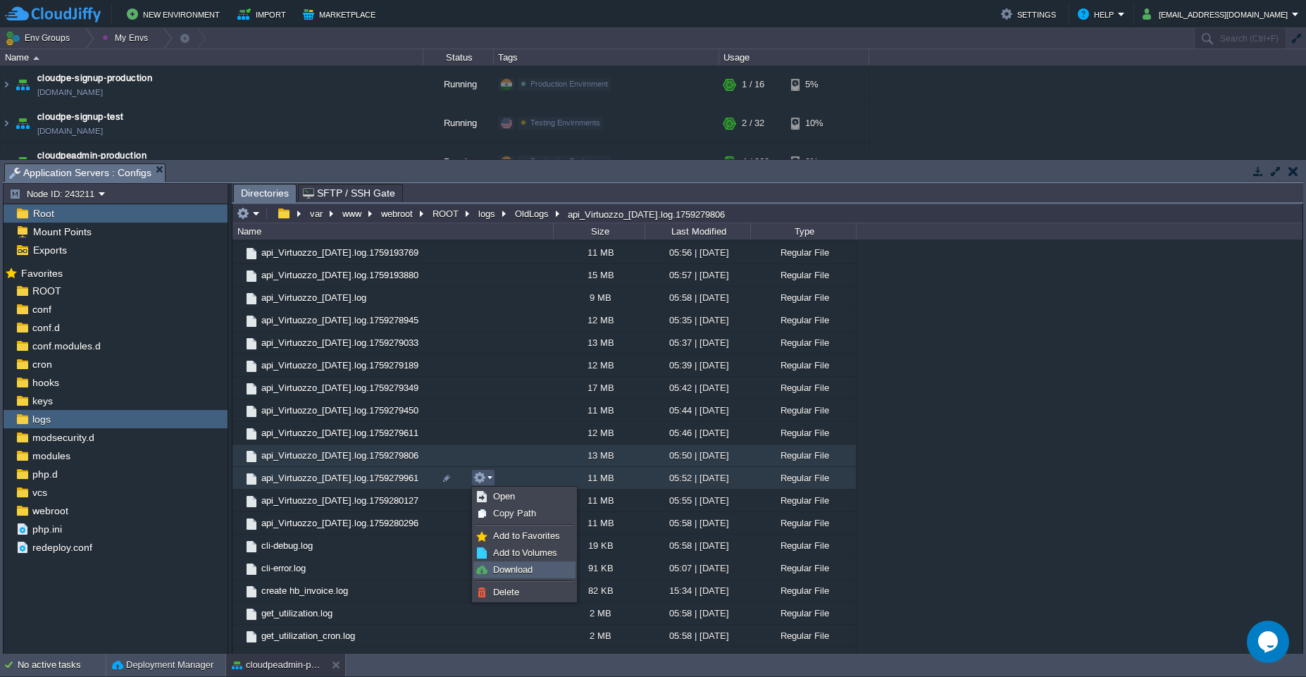
click at [544, 572] on link "Download" at bounding box center [524, 569] width 101 height 15
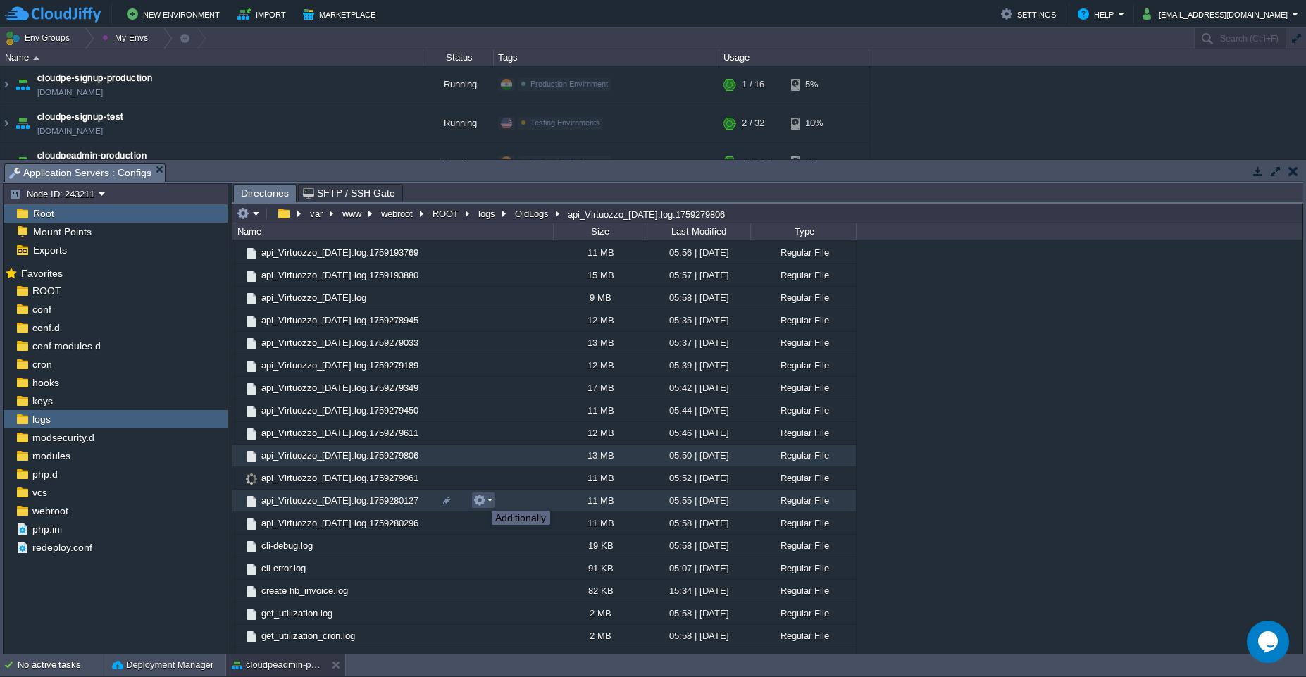
click at [481, 498] on button "button" at bounding box center [479, 500] width 13 height 13
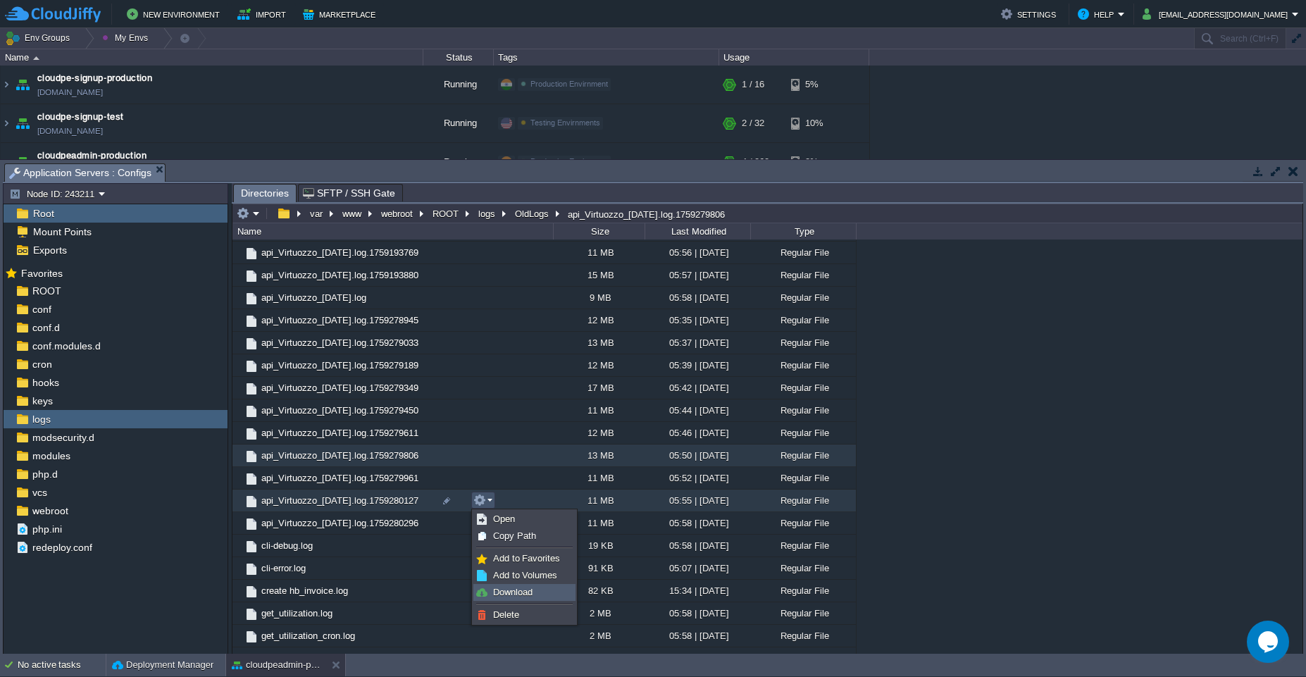
click at [502, 588] on span "Download" at bounding box center [512, 592] width 39 height 11
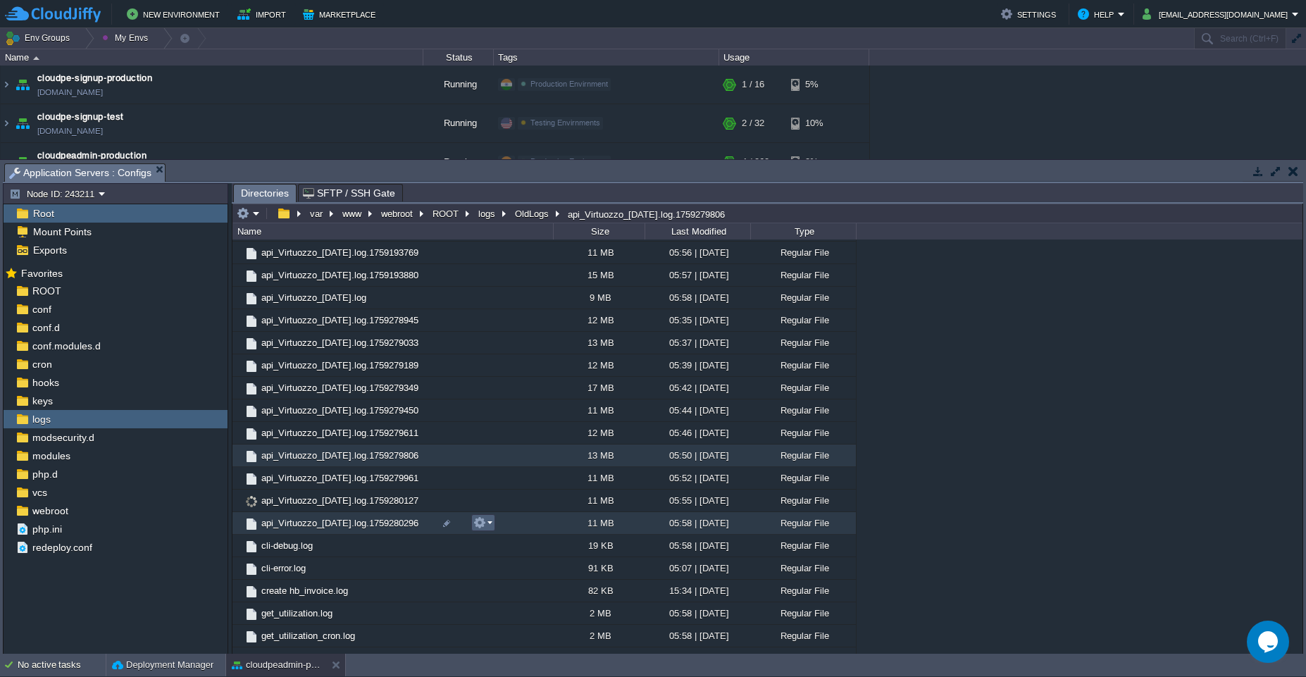
click at [482, 530] on td at bounding box center [483, 522] width 24 height 17
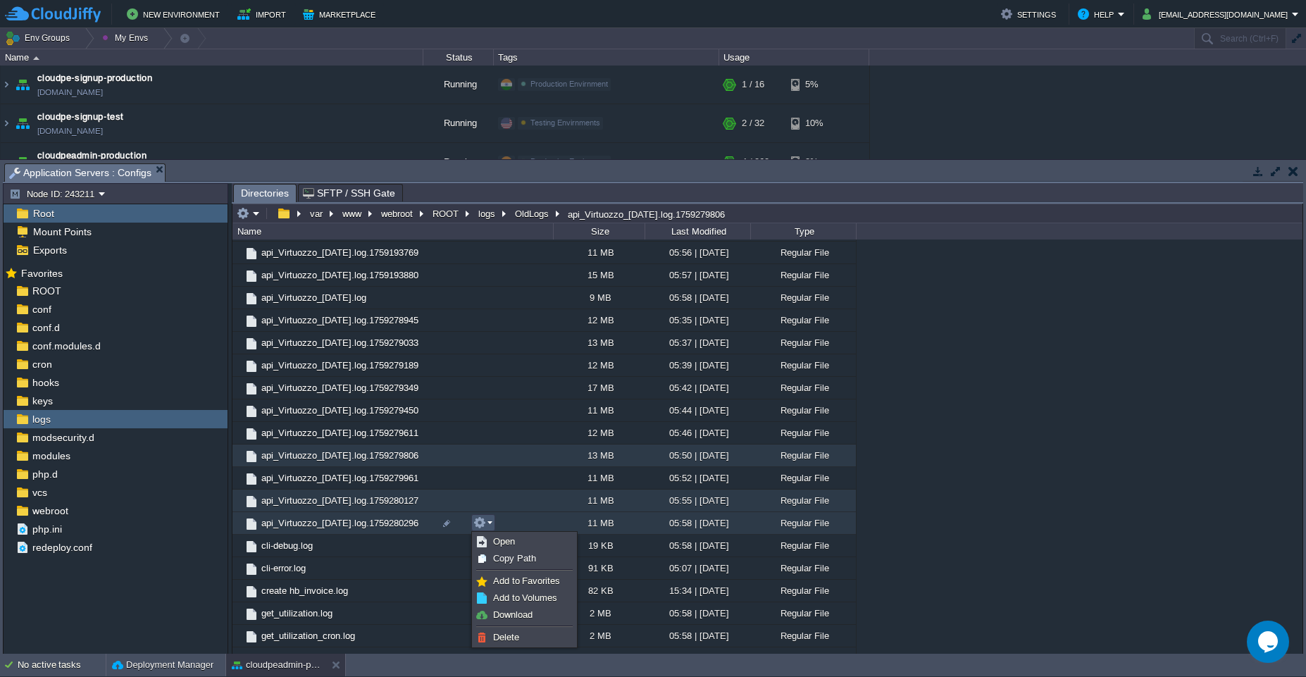
click at [468, 499] on div ".. api_HostBill_[DATE].log 3 MB 05:07 | [DATE] Regular File api_HostBill_[DATE]…" at bounding box center [767, 446] width 1070 height 414
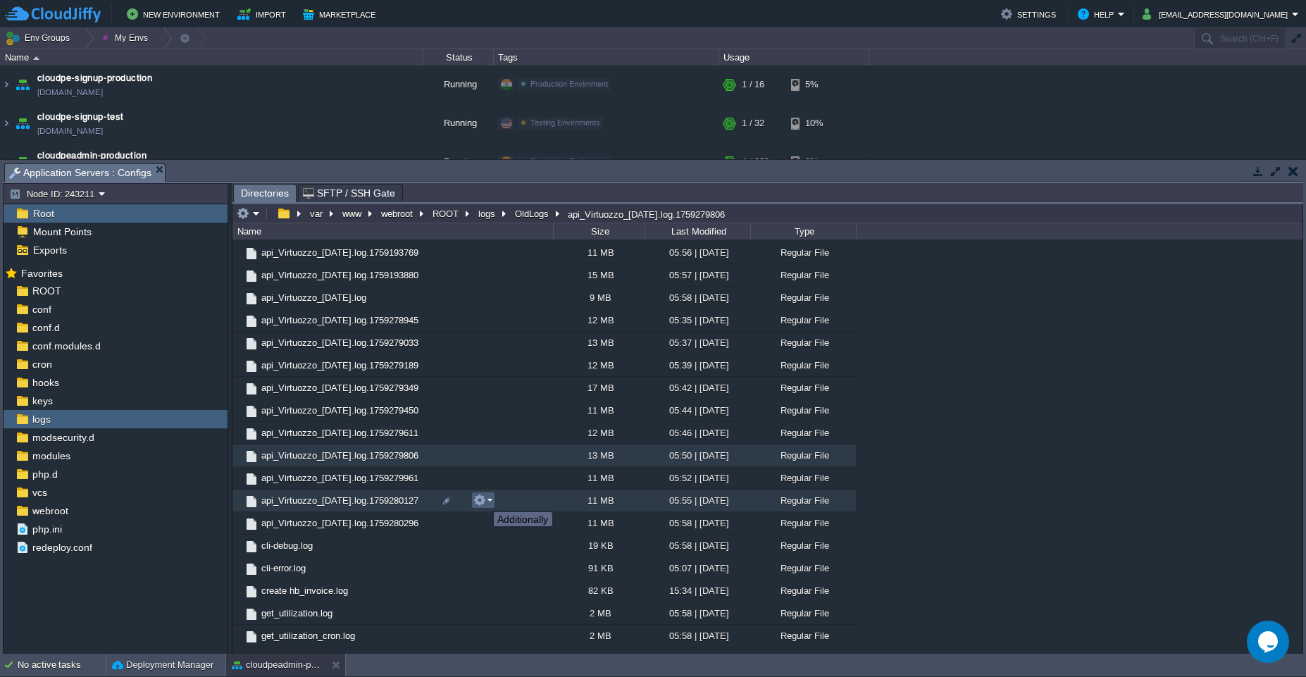
click at [484, 499] on button "button" at bounding box center [479, 500] width 13 height 13
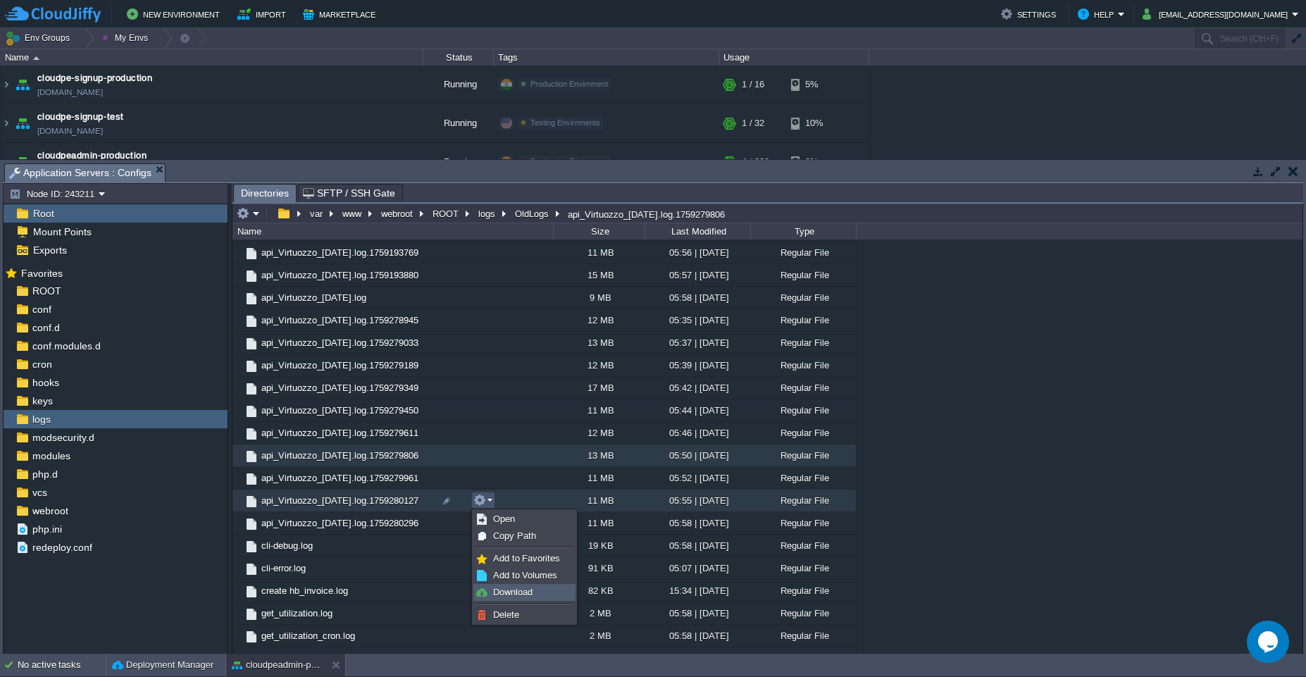
click at [492, 587] on link "Download" at bounding box center [524, 591] width 101 height 15
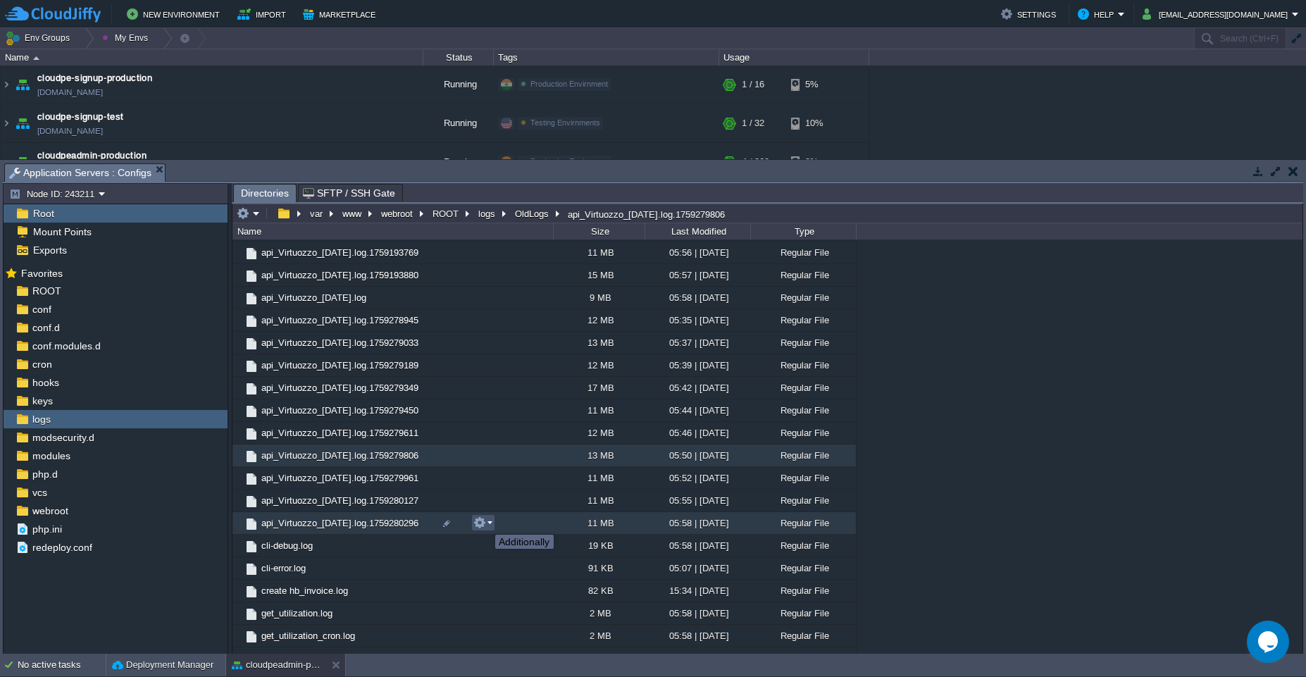
click at [484, 525] on button "button" at bounding box center [479, 522] width 13 height 13
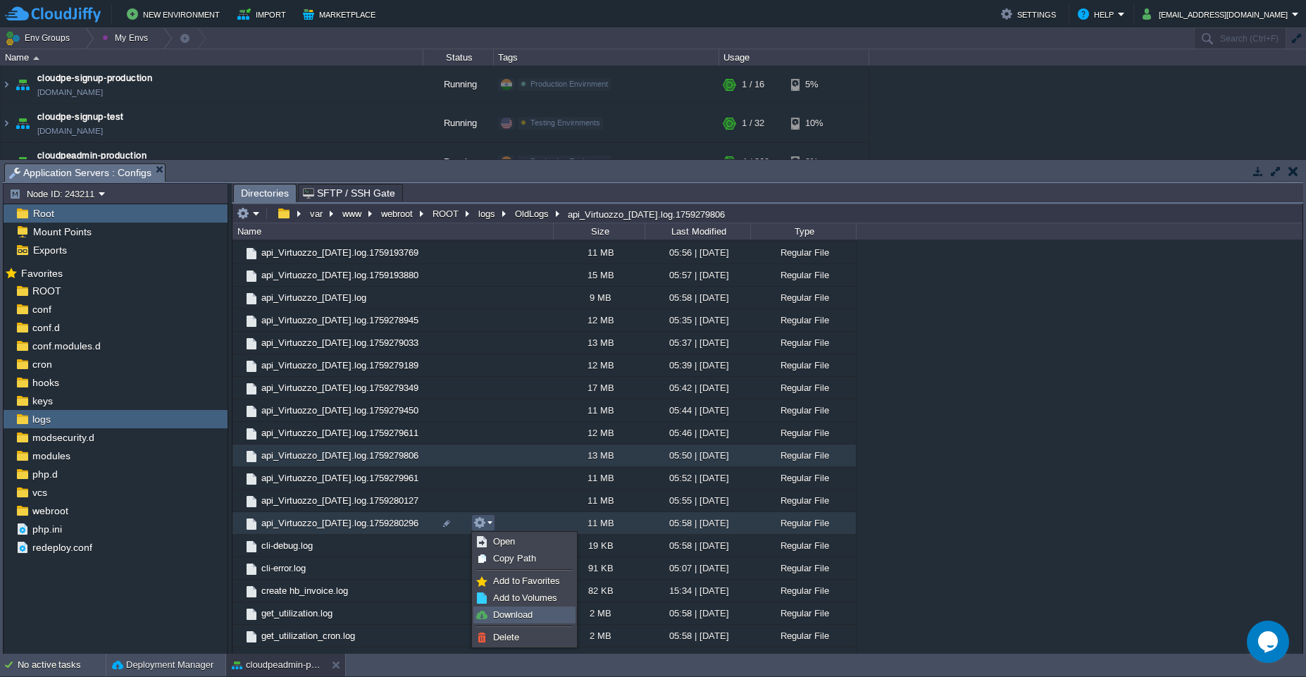
click at [512, 618] on span "Download" at bounding box center [512, 614] width 39 height 11
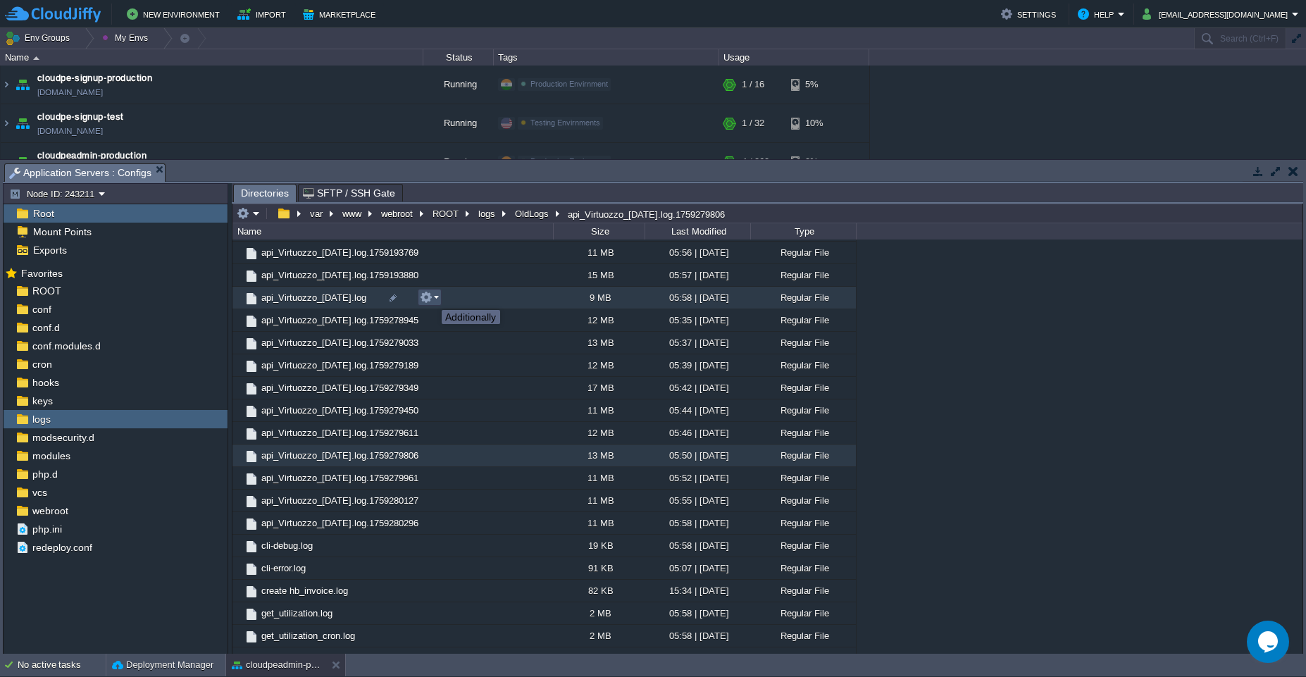
click at [431, 299] on button "button" at bounding box center [426, 297] width 13 height 13
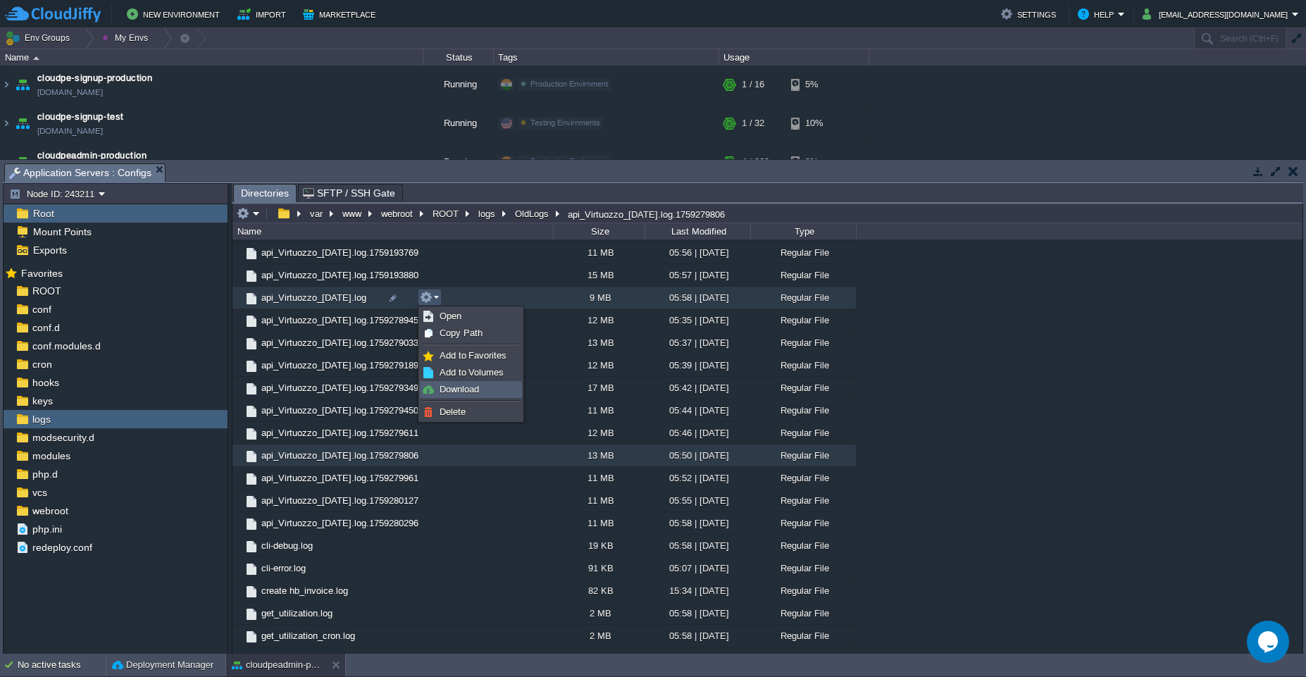
click at [471, 389] on span "Download" at bounding box center [458, 389] width 39 height 11
